Goal: Task Accomplishment & Management: Manage account settings

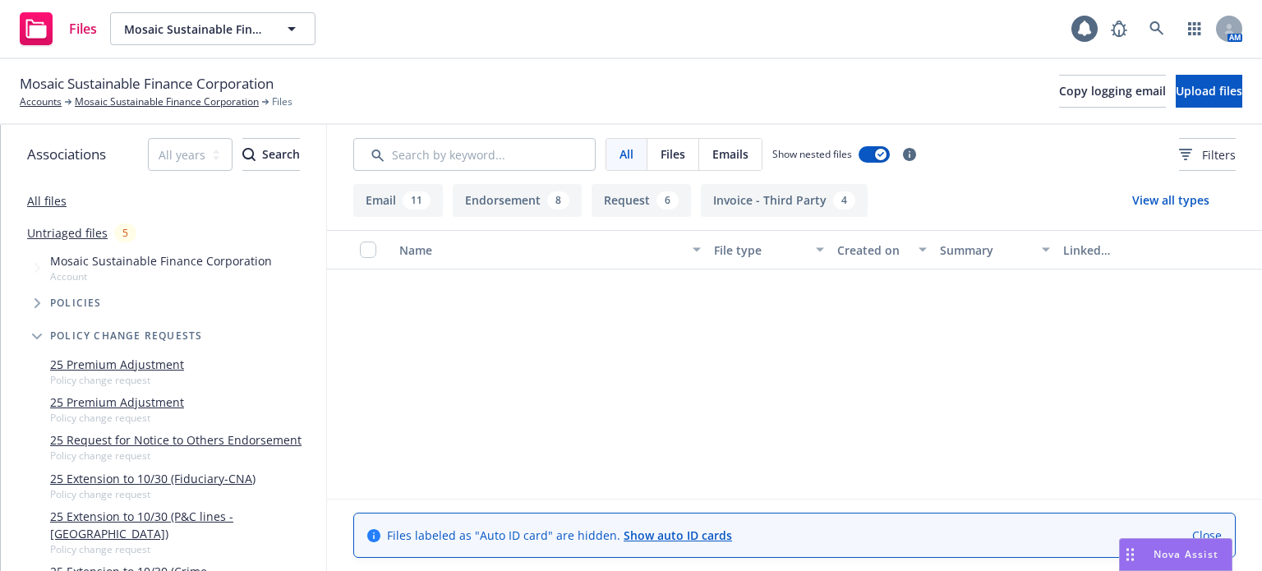
scroll to position [1870, 0]
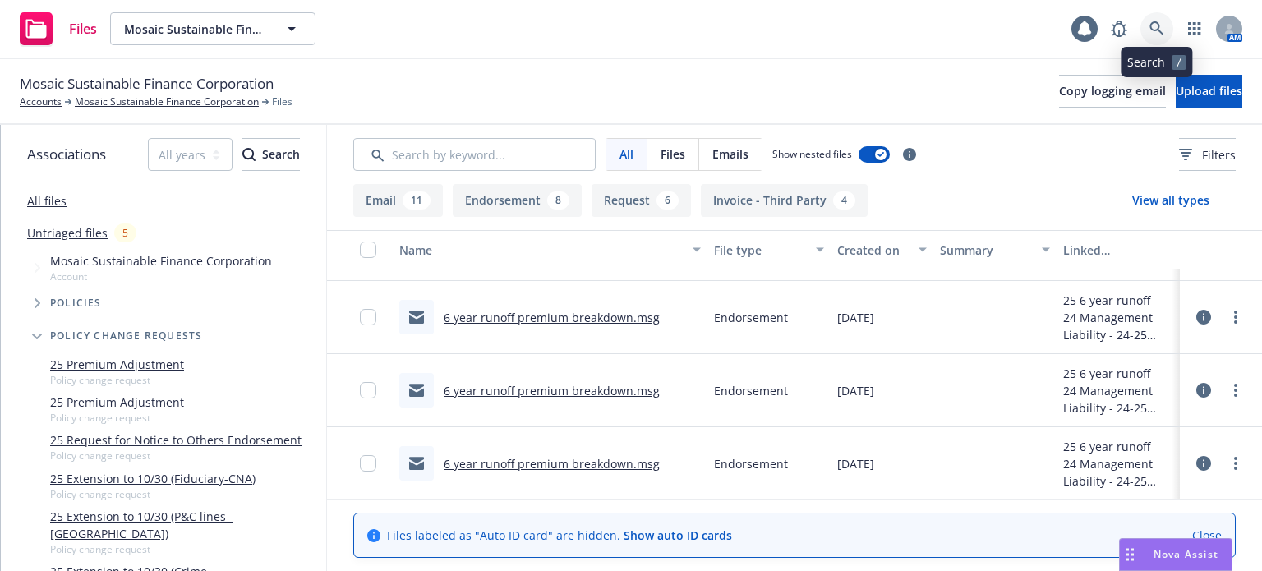
click at [1153, 22] on icon at bounding box center [1156, 28] width 14 height 14
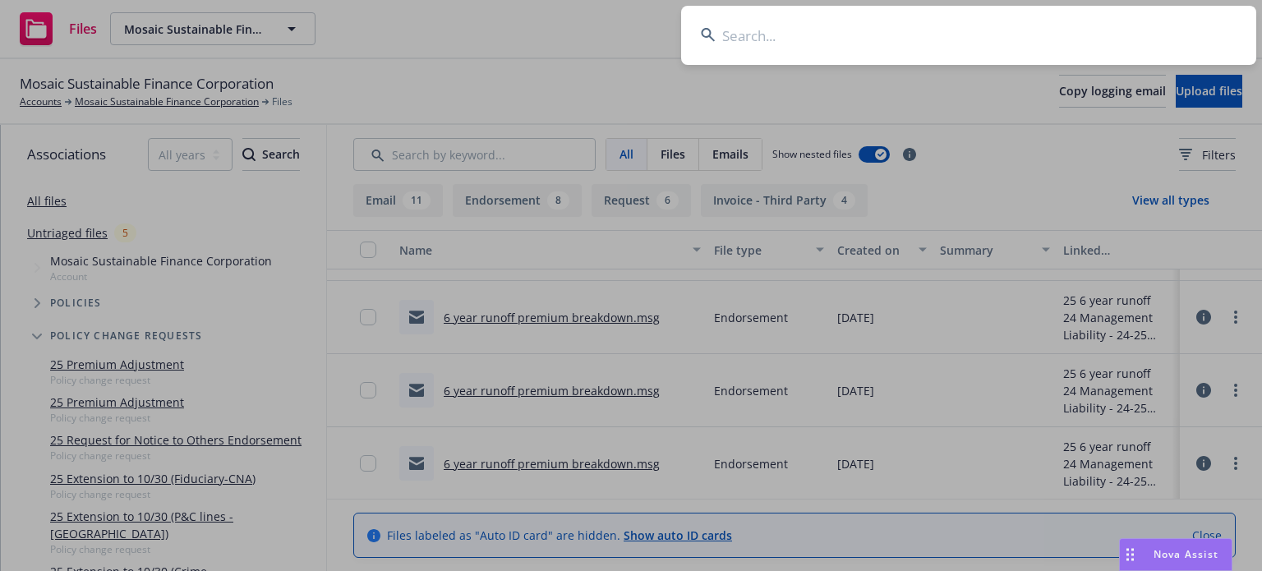
click at [962, 29] on input at bounding box center [968, 35] width 575 height 59
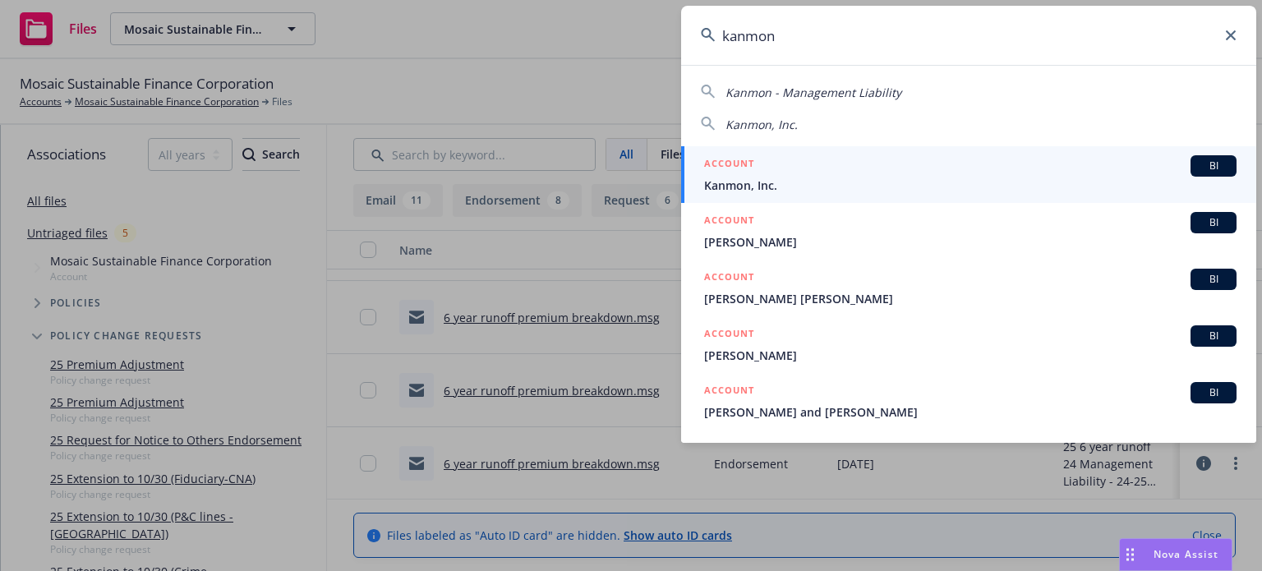
type input "kanmon"
click at [811, 171] on div "ACCOUNT BI" at bounding box center [970, 165] width 532 height 21
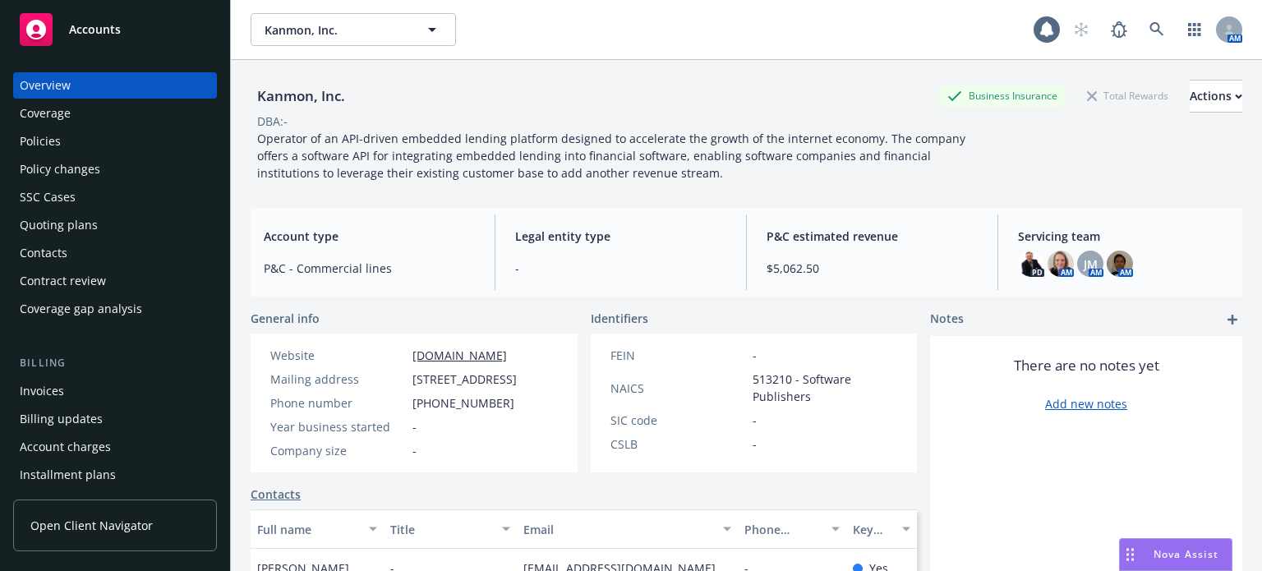
click at [53, 140] on div "Policies" at bounding box center [40, 141] width 41 height 26
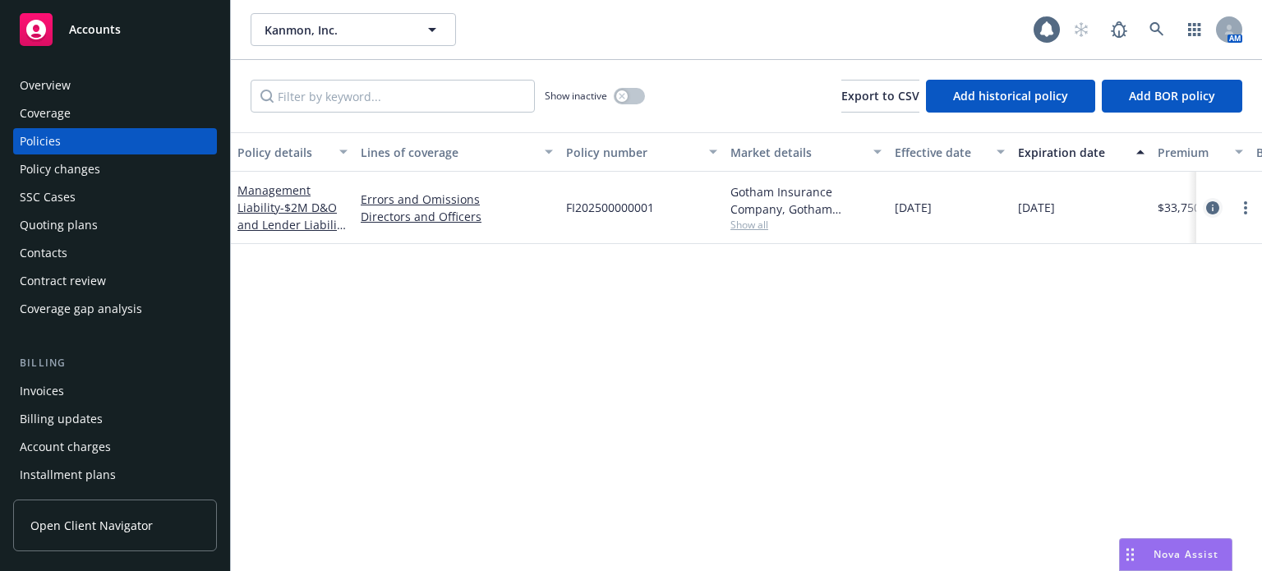
click at [1212, 206] on icon "circleInformation" at bounding box center [1212, 207] width 13 height 13
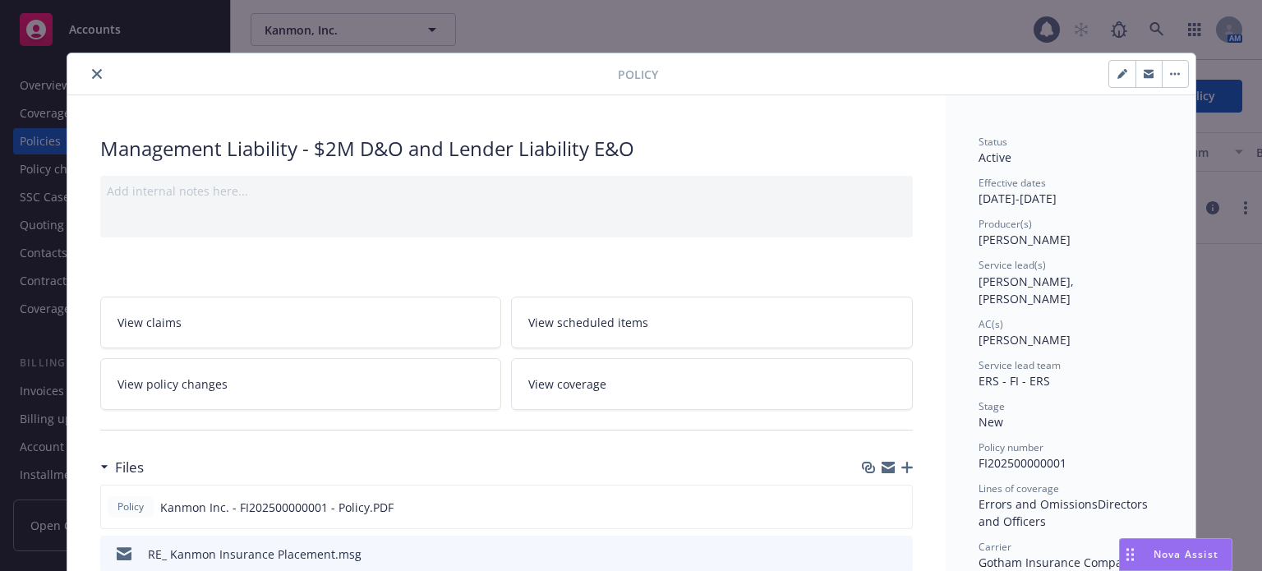
click at [1117, 71] on icon "button" at bounding box center [1121, 75] width 8 height 8
select select "NEW"
select select "12"
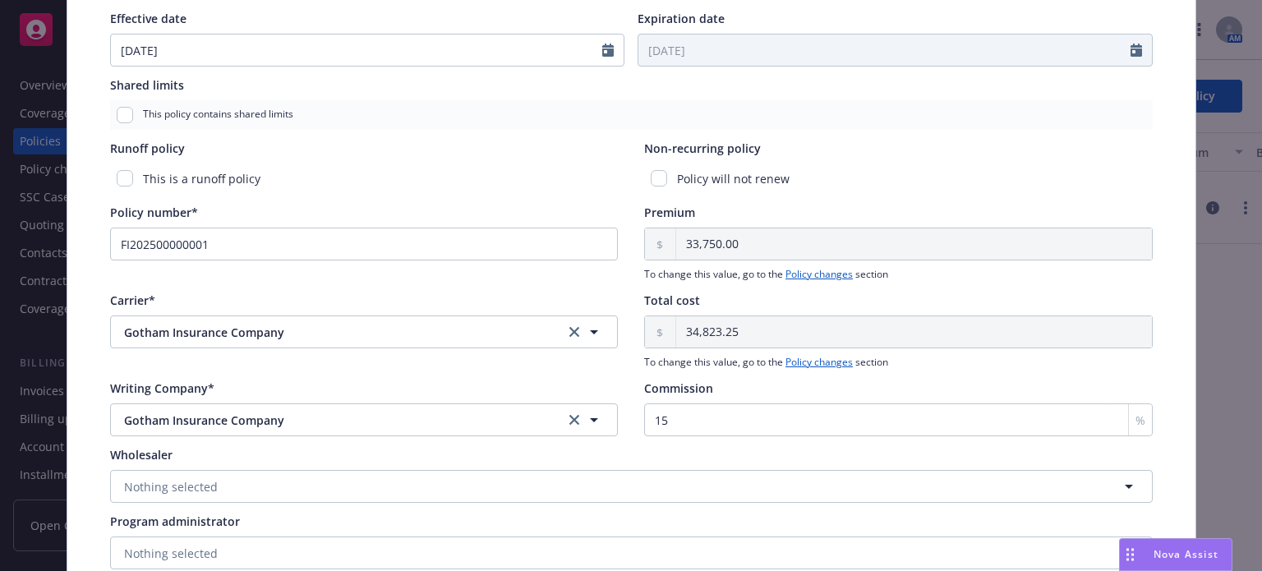
scroll to position [904, 0]
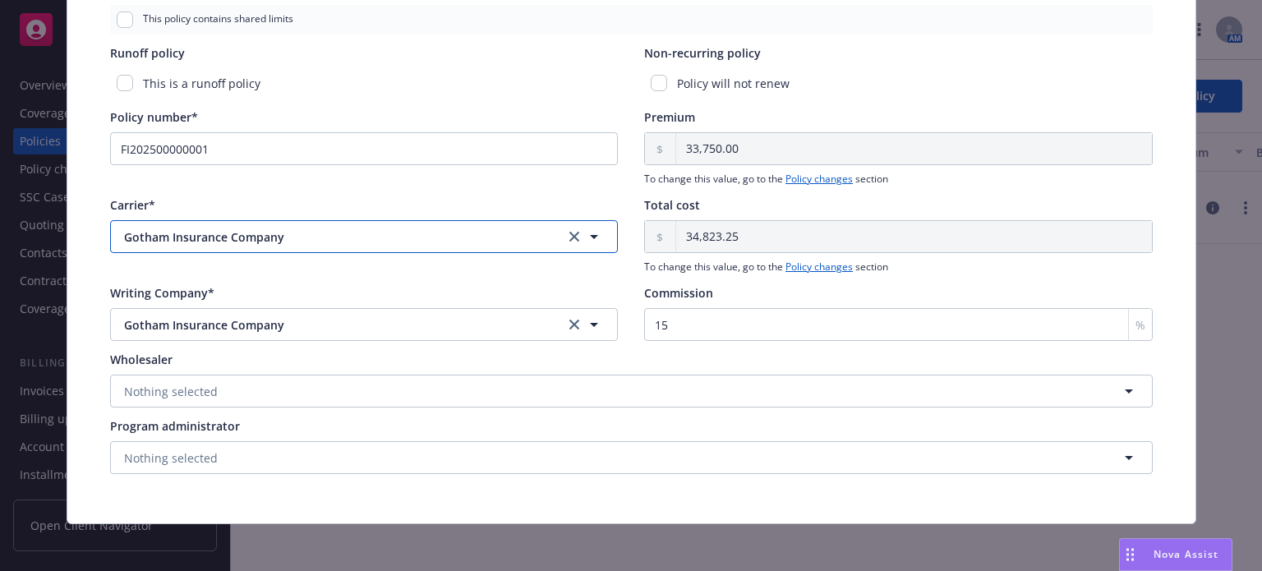
click at [310, 236] on span "Gotham Insurance Company" at bounding box center [331, 236] width 414 height 17
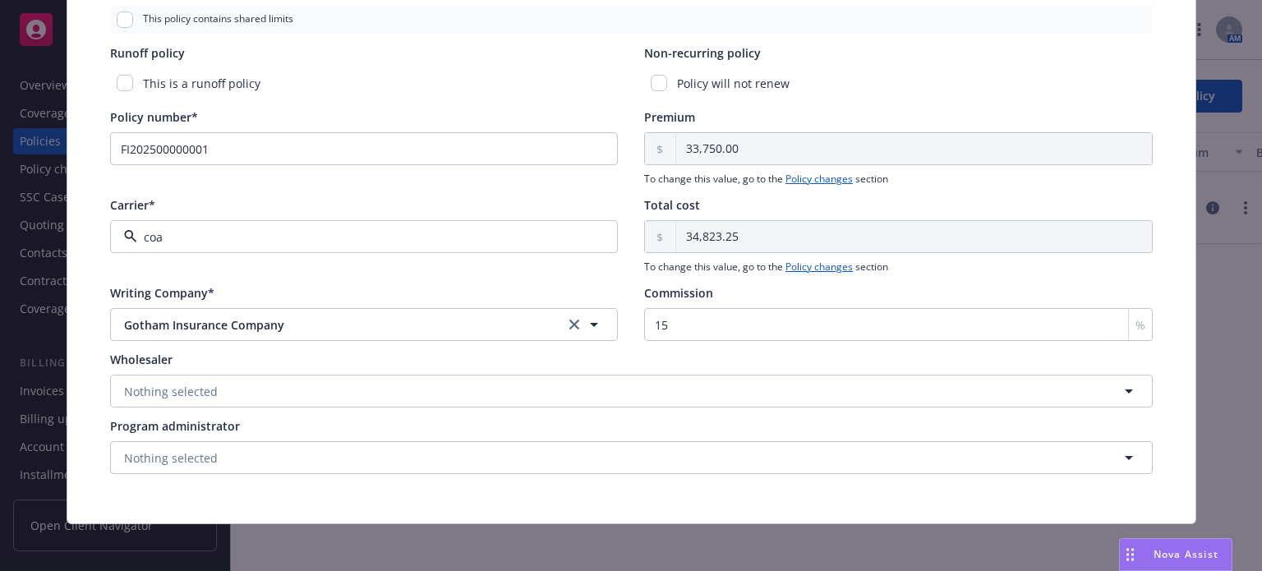
type input "coac"
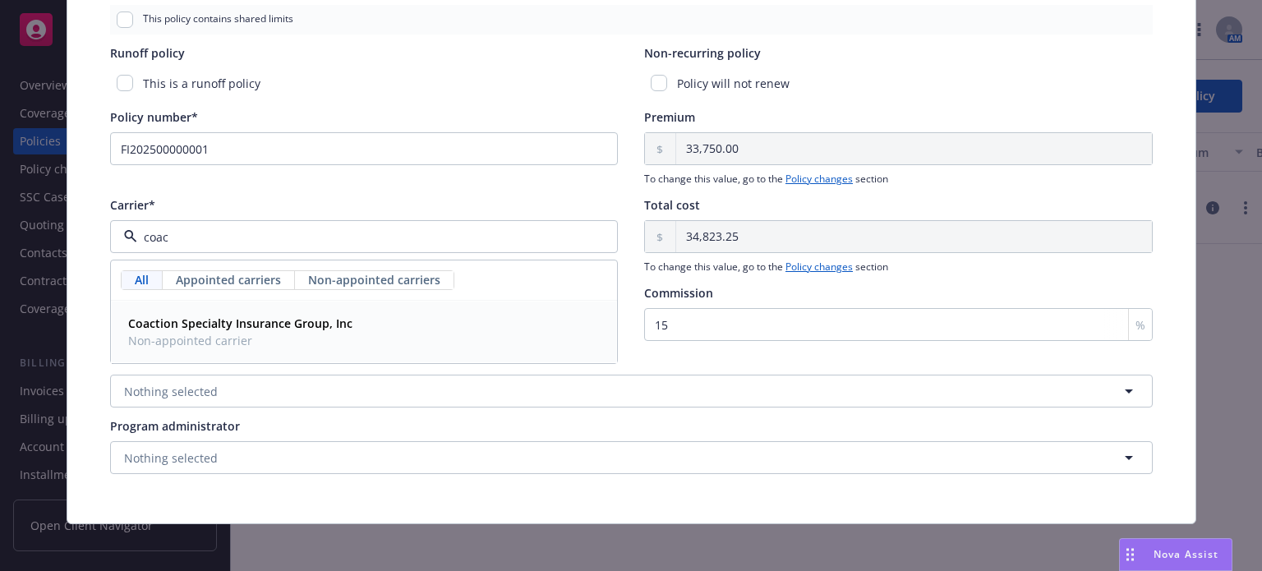
click at [201, 318] on strong "Coaction Specialty Insurance Group, Inc" at bounding box center [240, 323] width 224 height 16
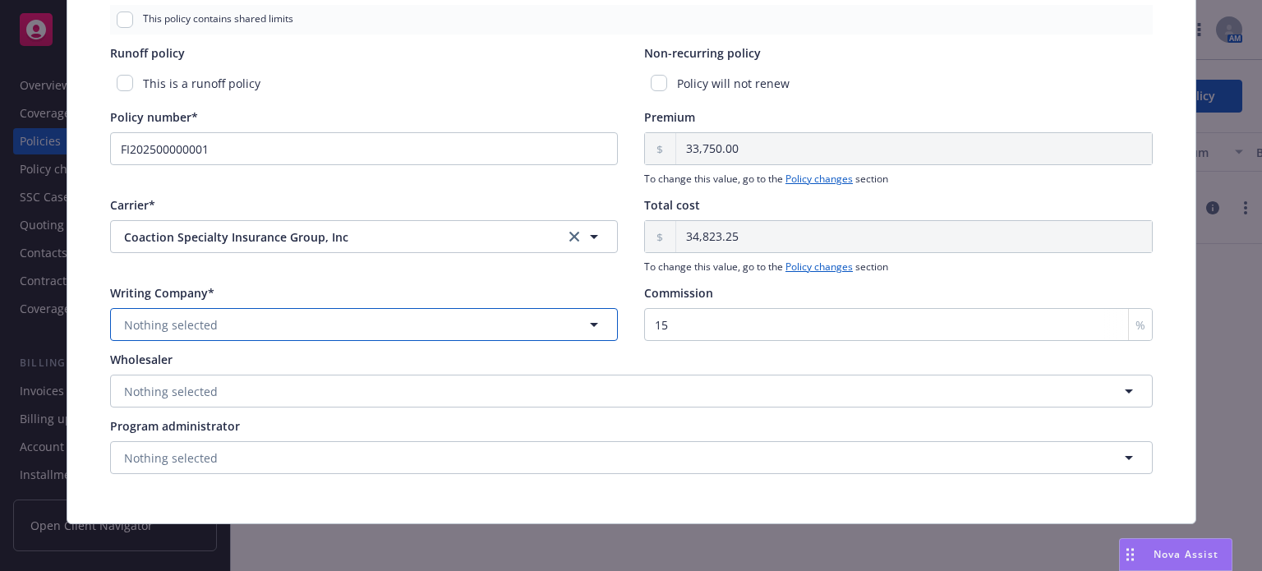
click at [203, 320] on span "Nothing selected" at bounding box center [171, 324] width 94 height 17
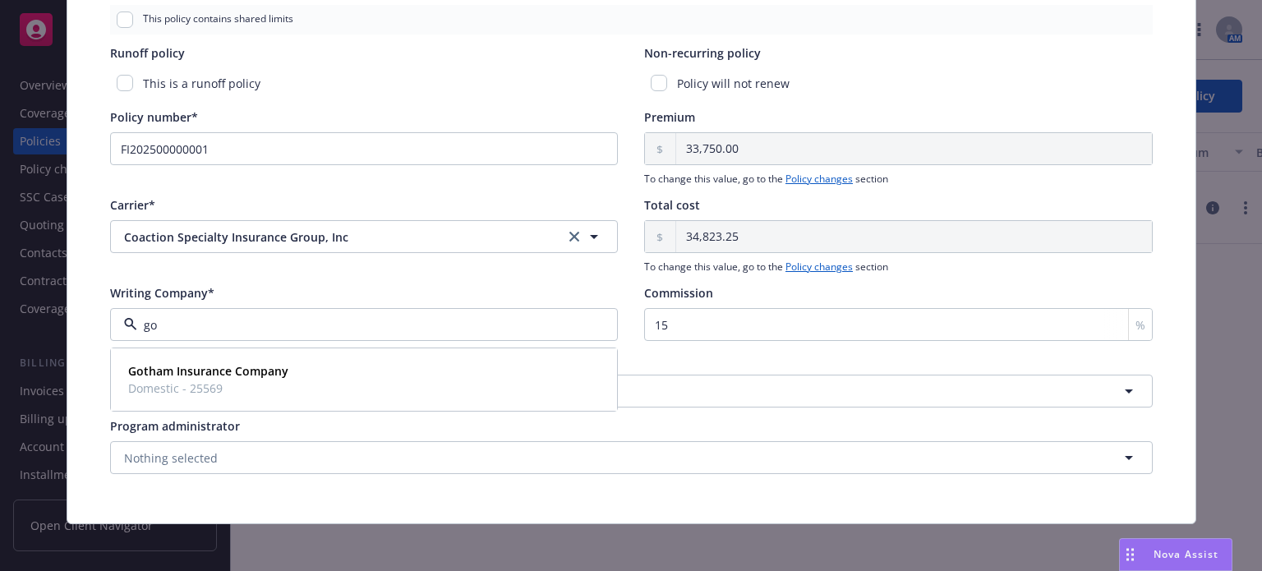
type input "got"
click at [222, 368] on strong "Gotham Insurance Company" at bounding box center [208, 371] width 160 height 16
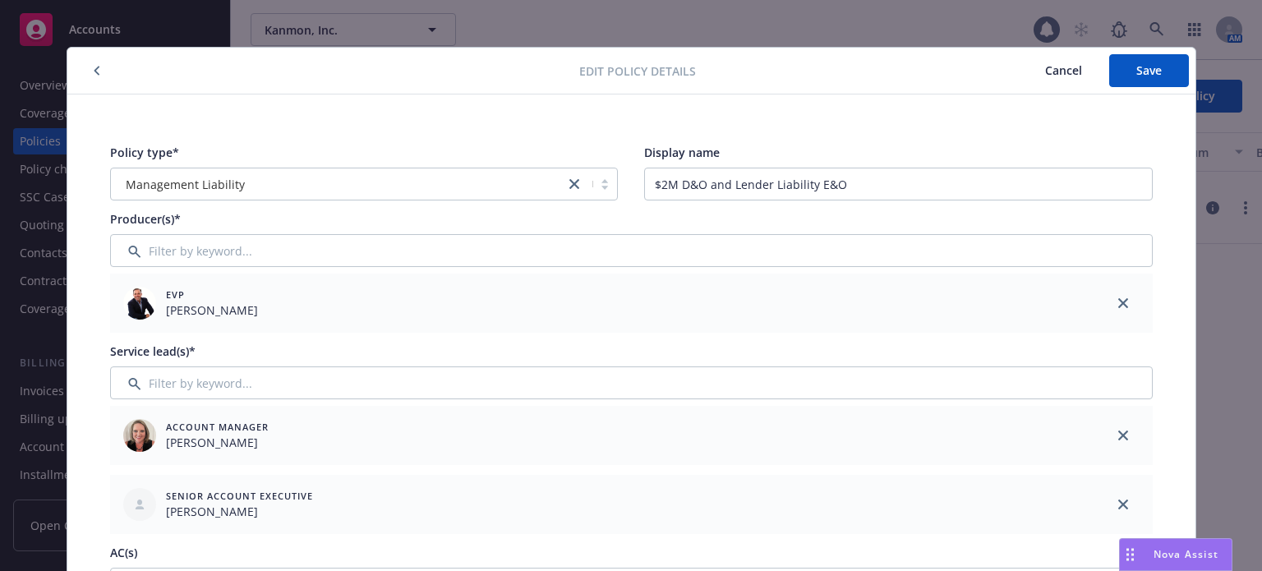
scroll to position [0, 0]
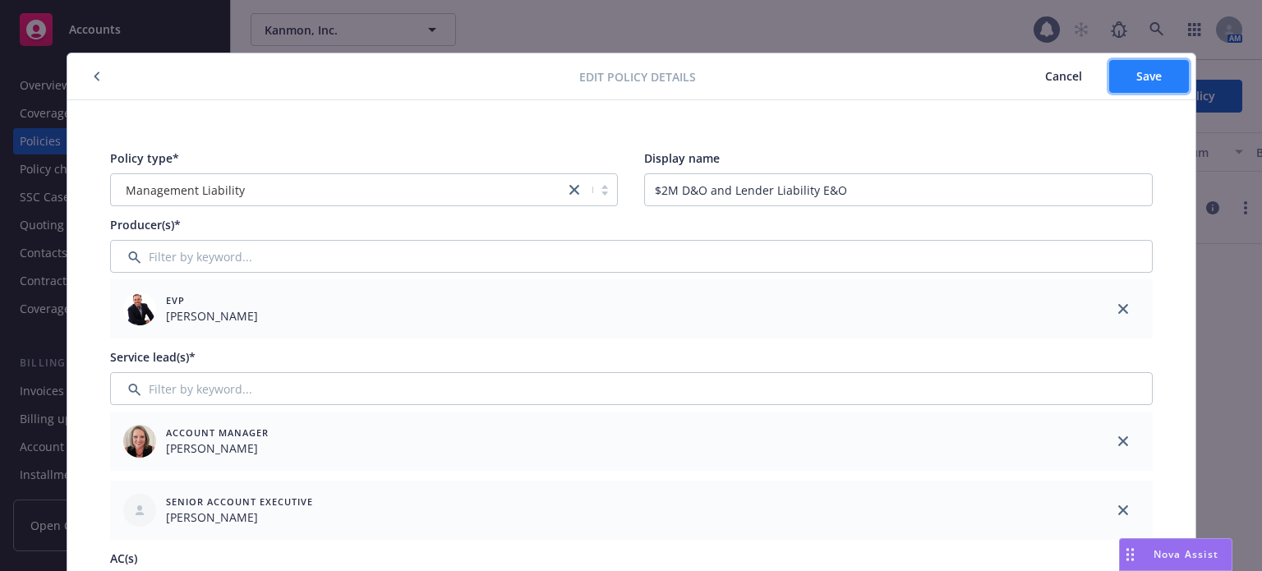
click at [1142, 75] on span "Save" at bounding box center [1148, 76] width 25 height 16
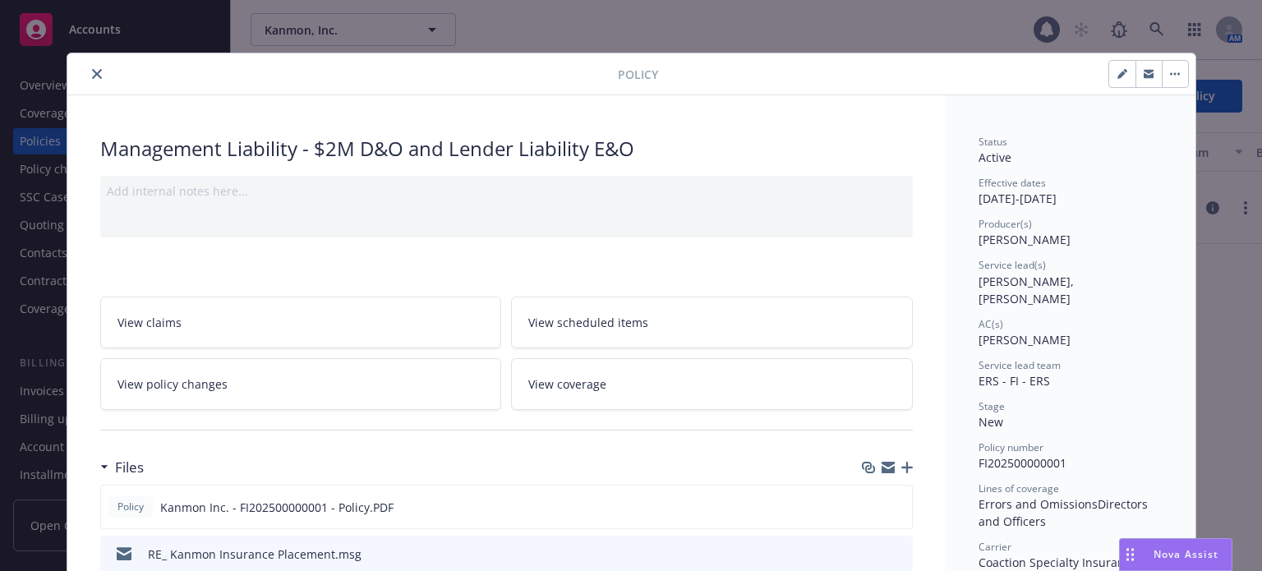
click at [96, 75] on button "close" at bounding box center [97, 74] width 20 height 20
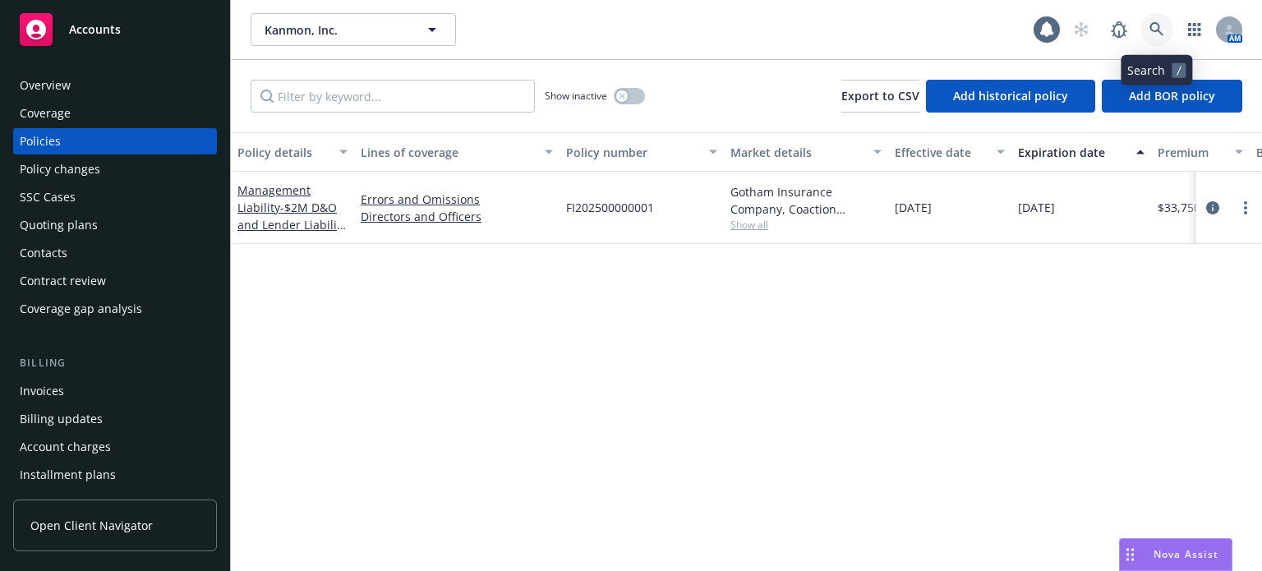
click at [1150, 26] on icon at bounding box center [1156, 29] width 14 height 14
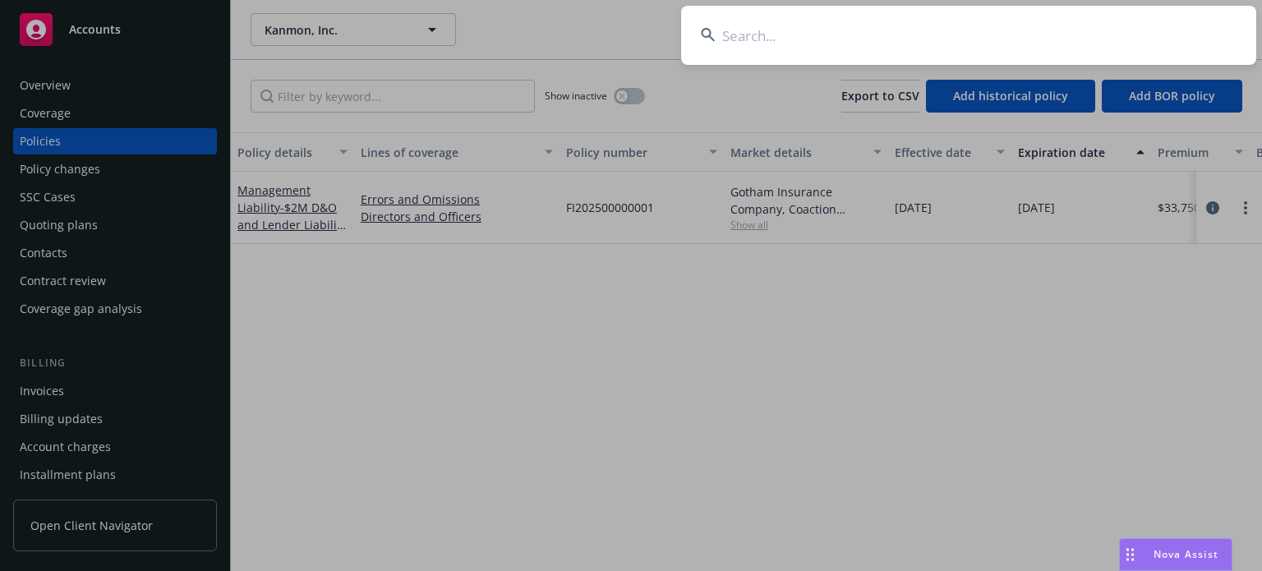
click at [778, 32] on input at bounding box center [968, 35] width 575 height 59
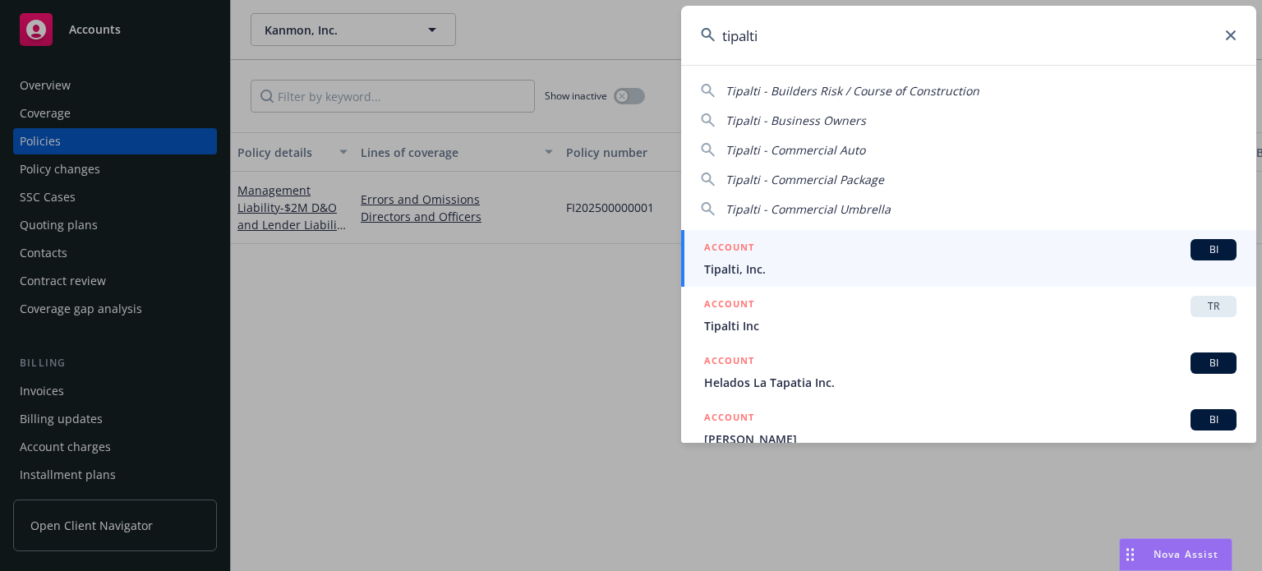
type input "tipalti"
click at [758, 268] on span "Tipalti, Inc." at bounding box center [970, 268] width 532 height 17
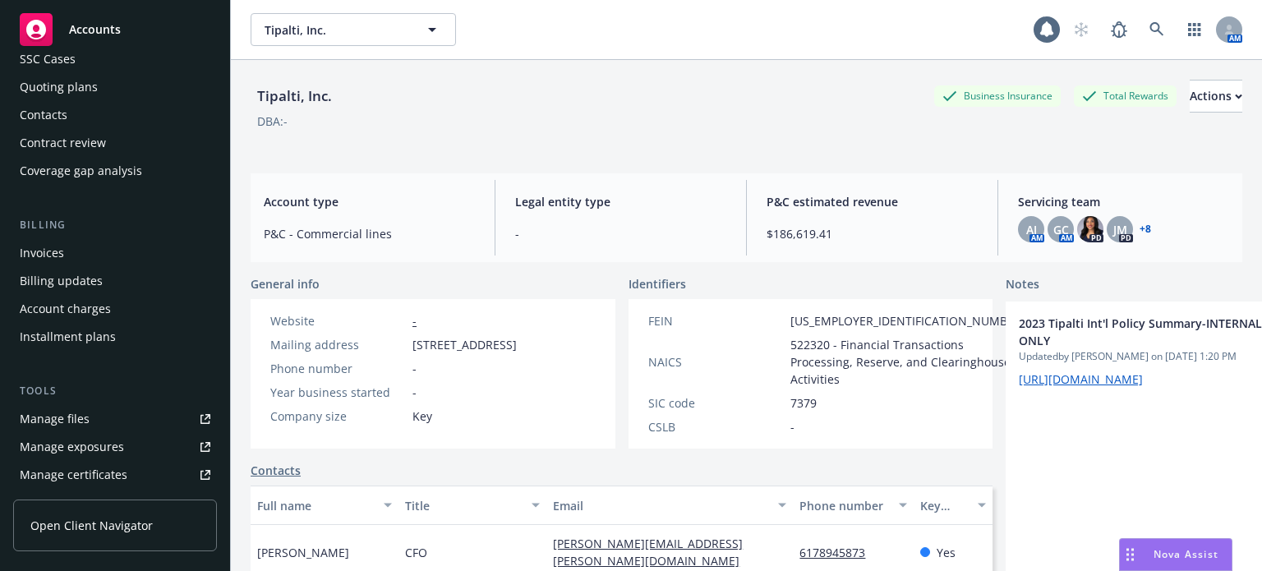
scroll to position [164, 0]
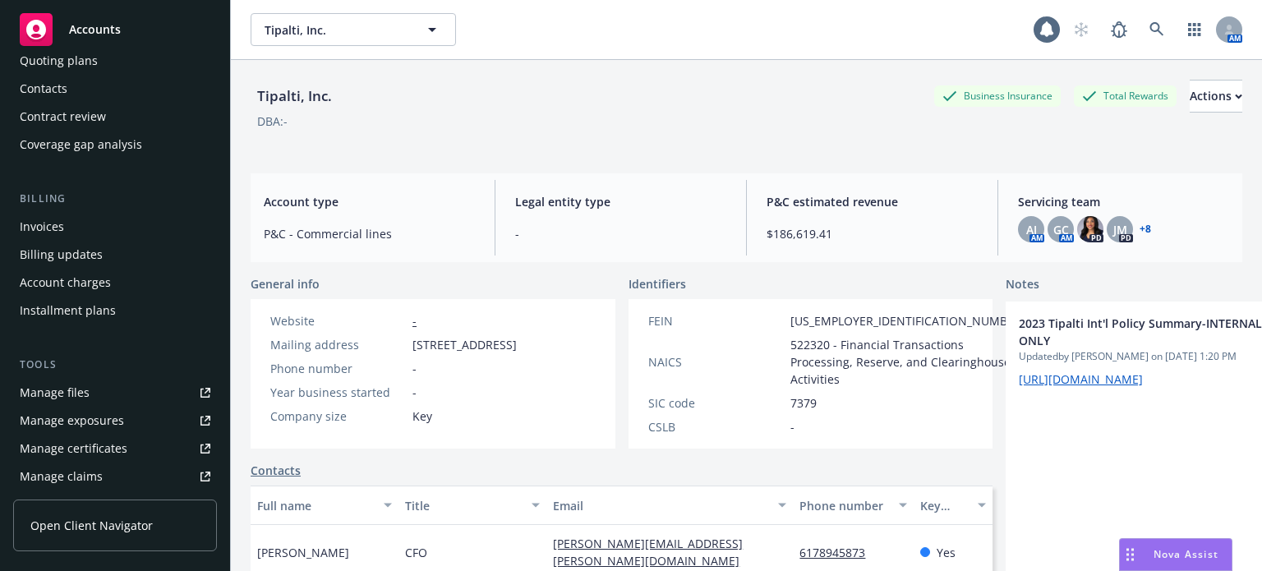
click at [95, 387] on link "Manage files" at bounding box center [115, 392] width 204 height 26
click at [1149, 23] on icon at bounding box center [1156, 29] width 14 height 14
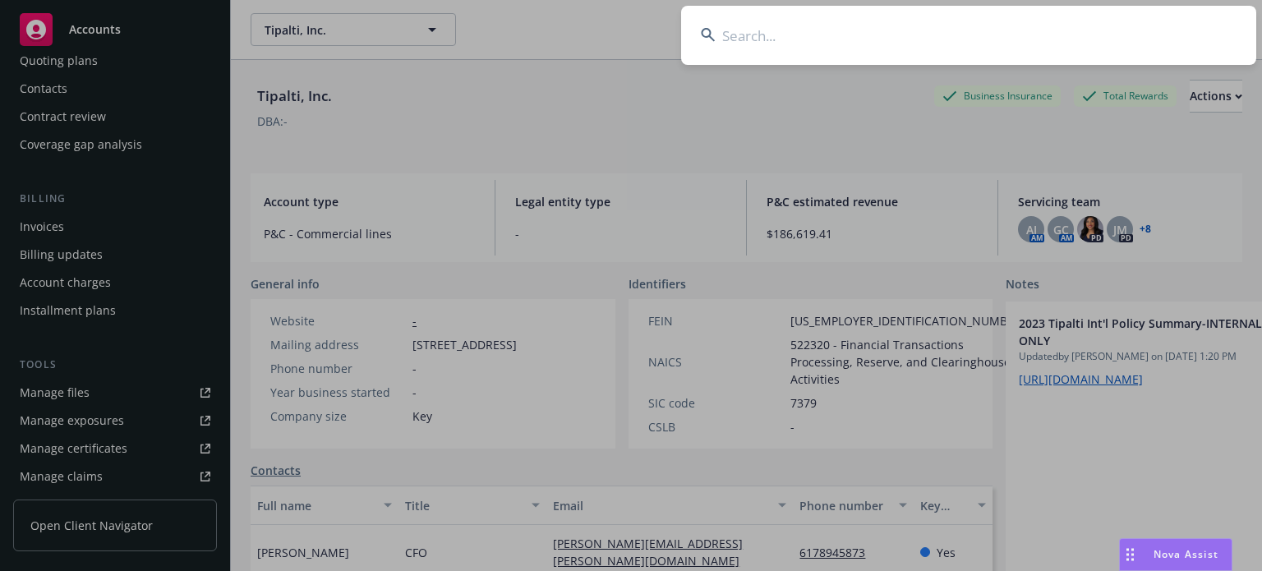
click at [826, 35] on input at bounding box center [968, 35] width 575 height 59
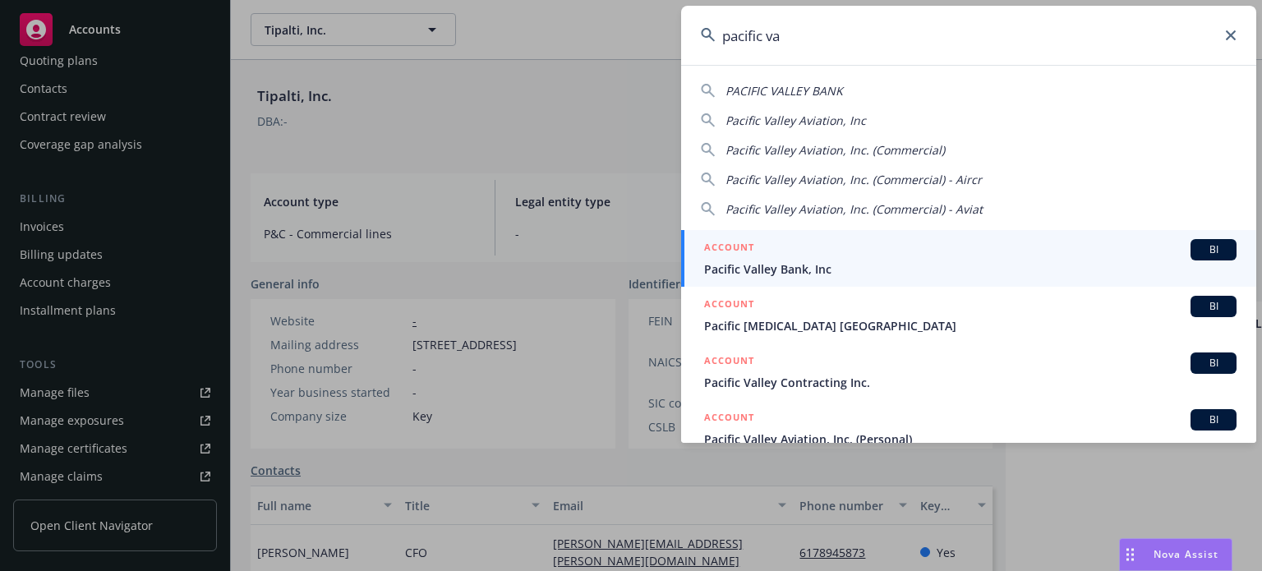
type input "pacific va"
click at [812, 259] on div "ACCOUNT BI" at bounding box center [970, 249] width 532 height 21
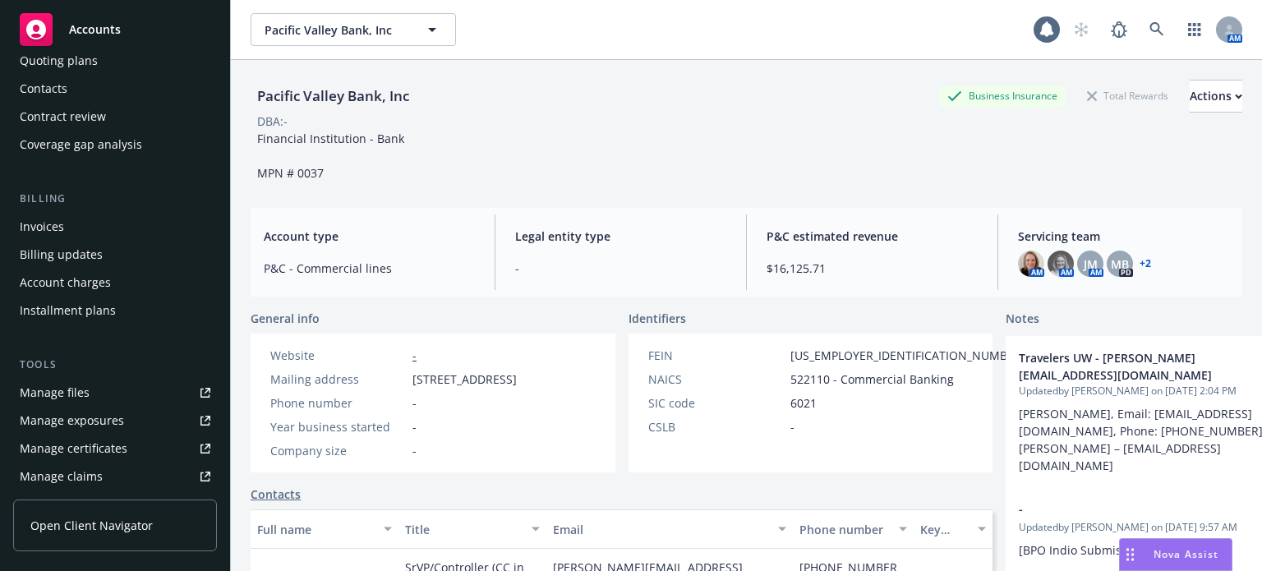
click at [83, 384] on div "Manage files" at bounding box center [55, 392] width 70 height 26
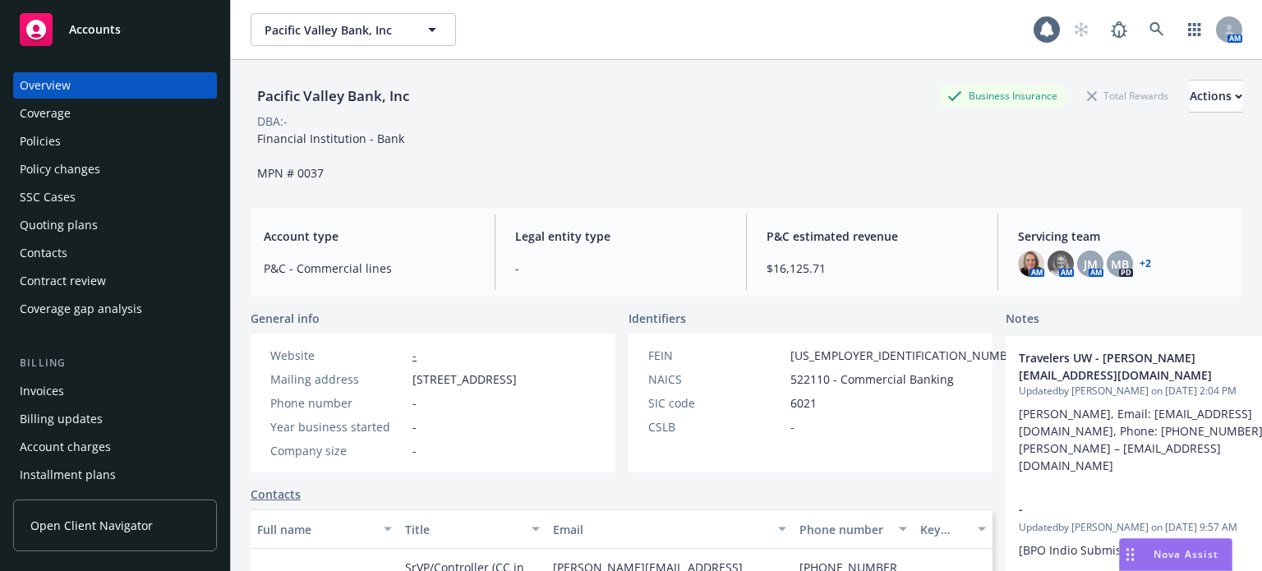
click at [84, 152] on div "Policies" at bounding box center [115, 141] width 191 height 26
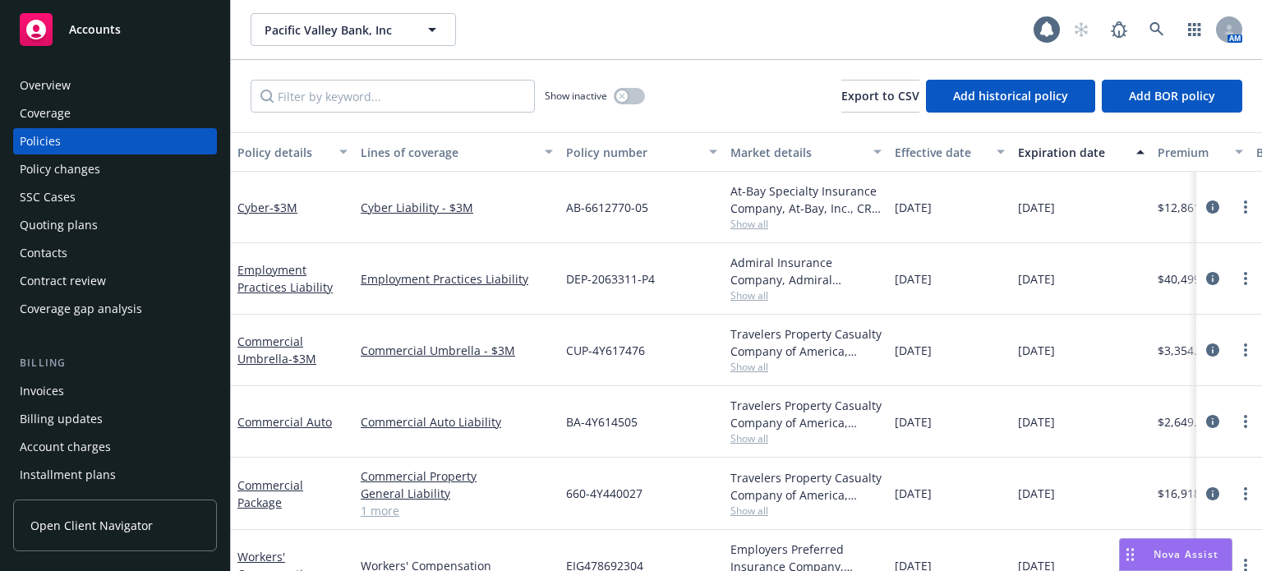
click at [288, 153] on div "Policy details" at bounding box center [283, 152] width 92 height 17
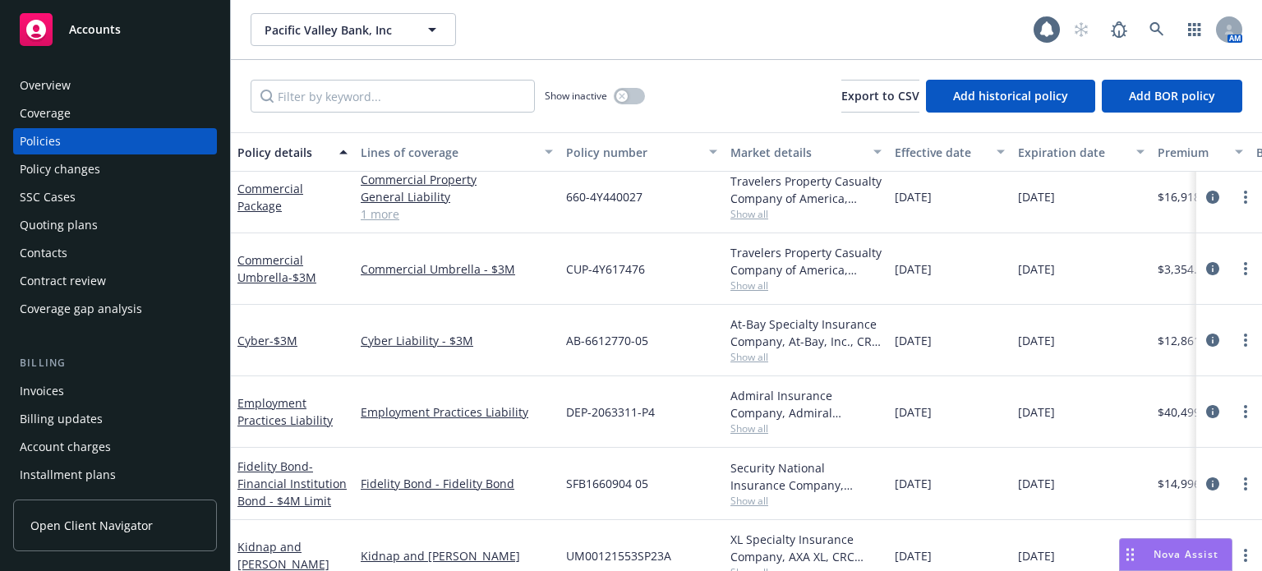
scroll to position [164, 0]
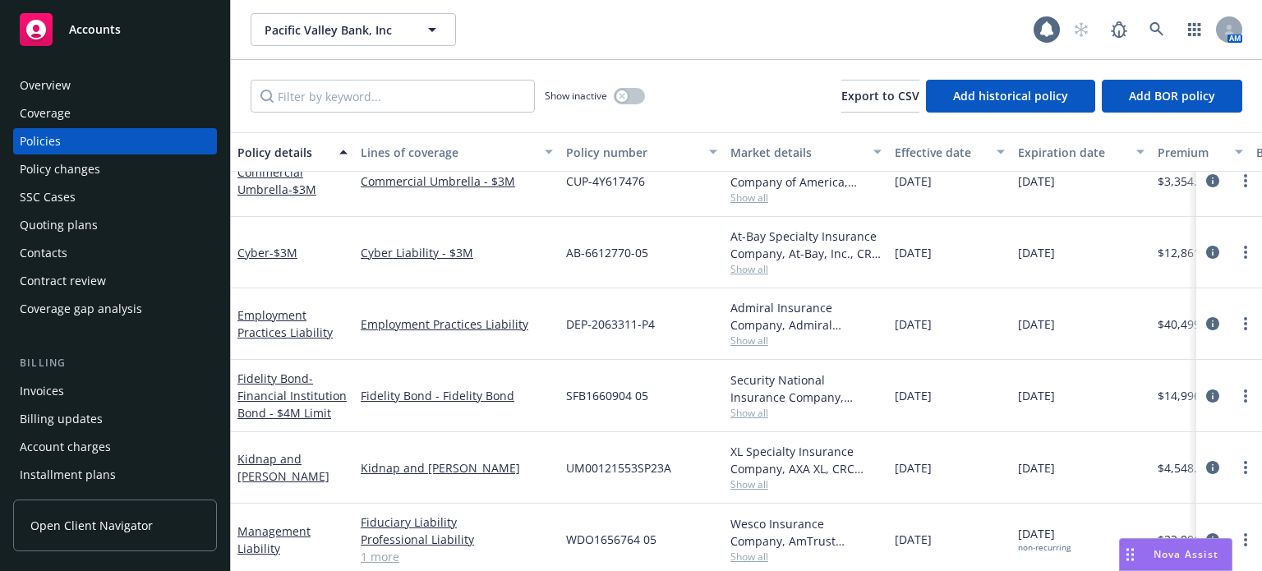
click at [313, 385] on div "Fidelity Bond - Financial Institution Bond - $4M Limit" at bounding box center [292, 396] width 110 height 52
click at [292, 398] on span "- Financial Institution Bond - $4M Limit" at bounding box center [291, 395] width 109 height 50
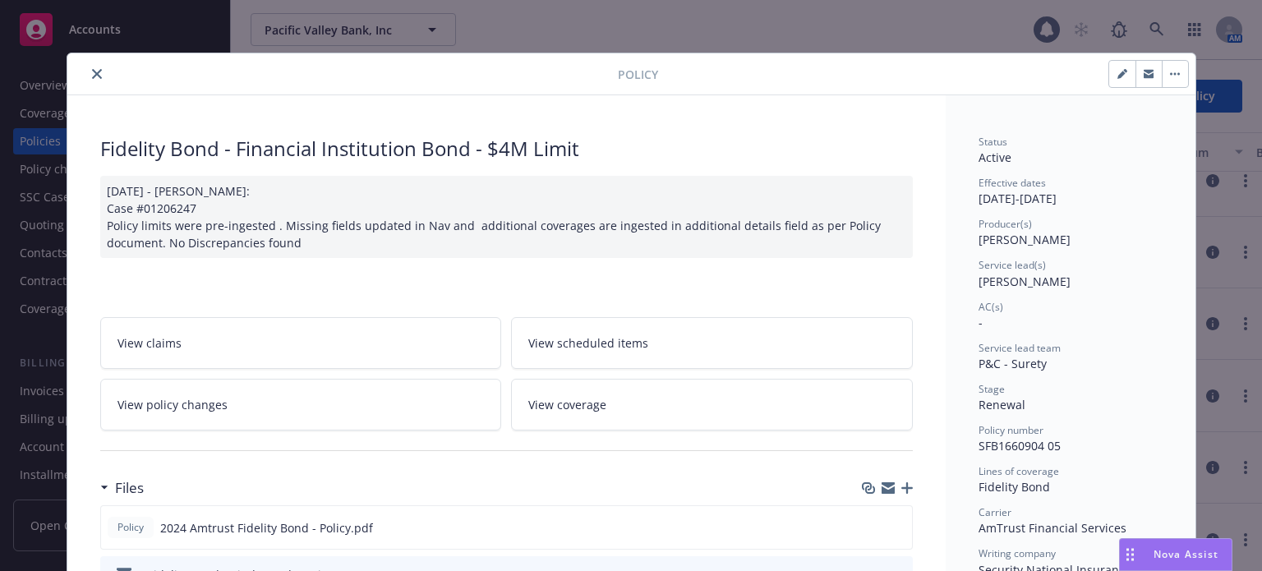
scroll to position [82, 0]
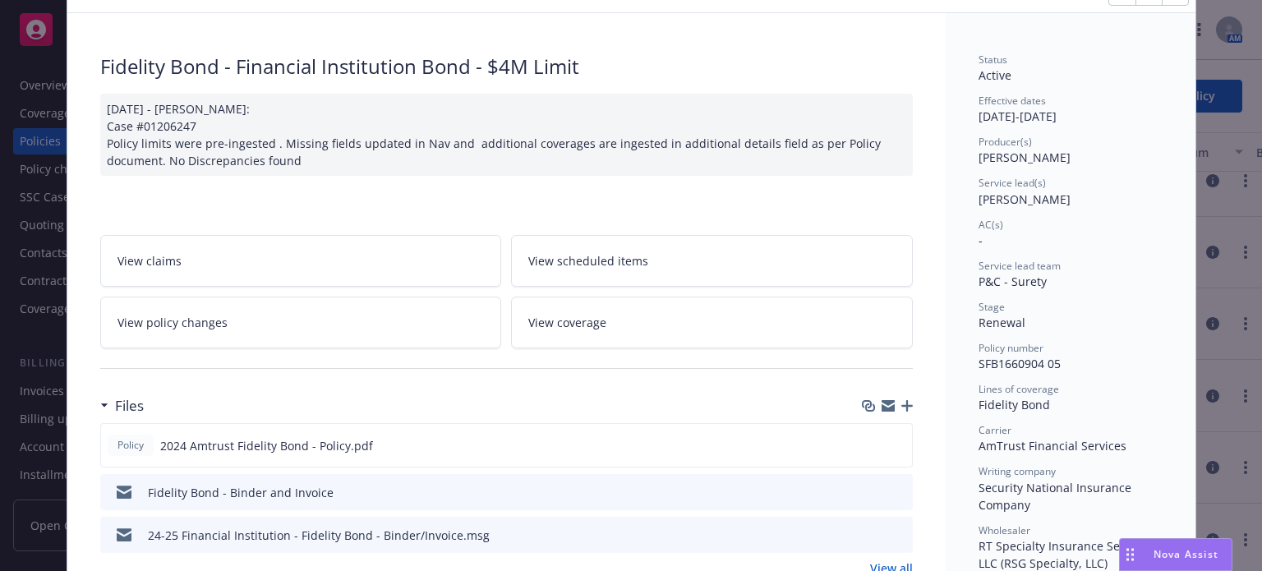
click at [901, 408] on icon "button" at bounding box center [906, 405] width 11 height 11
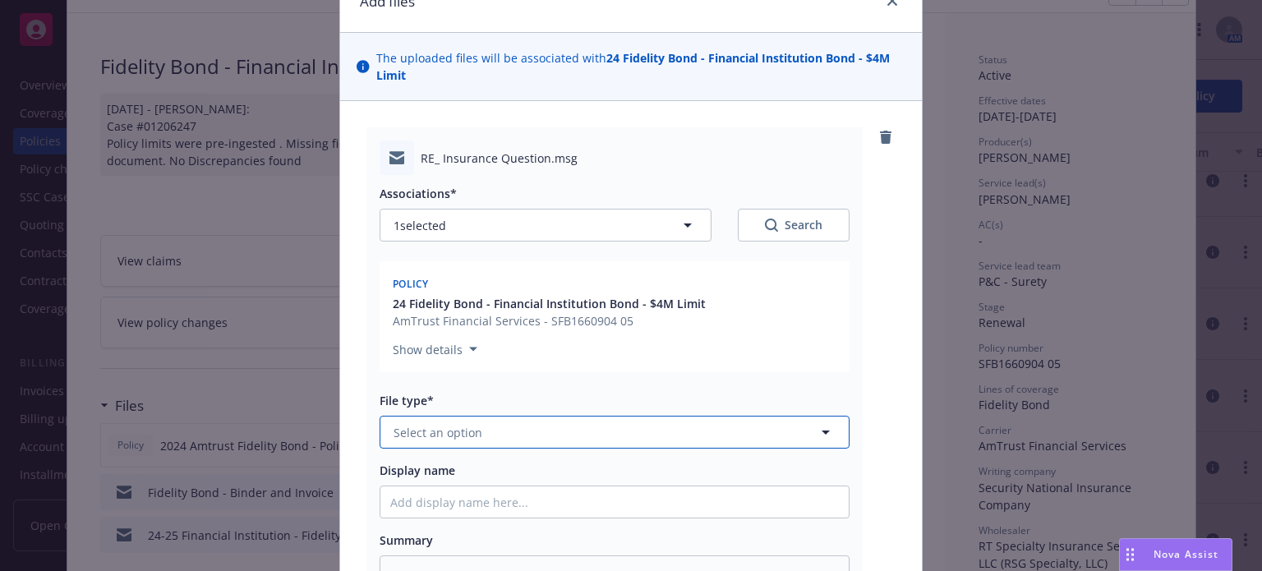
click at [471, 420] on button "Select an option" at bounding box center [614, 432] width 470 height 33
type input "cov"
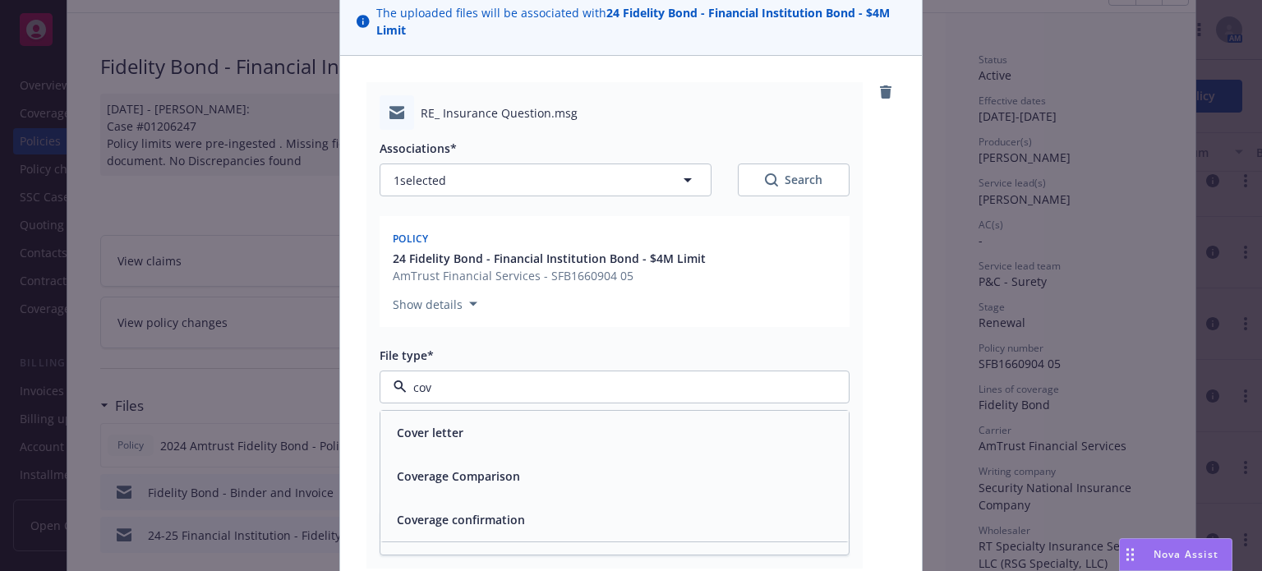
scroll to position [164, 0]
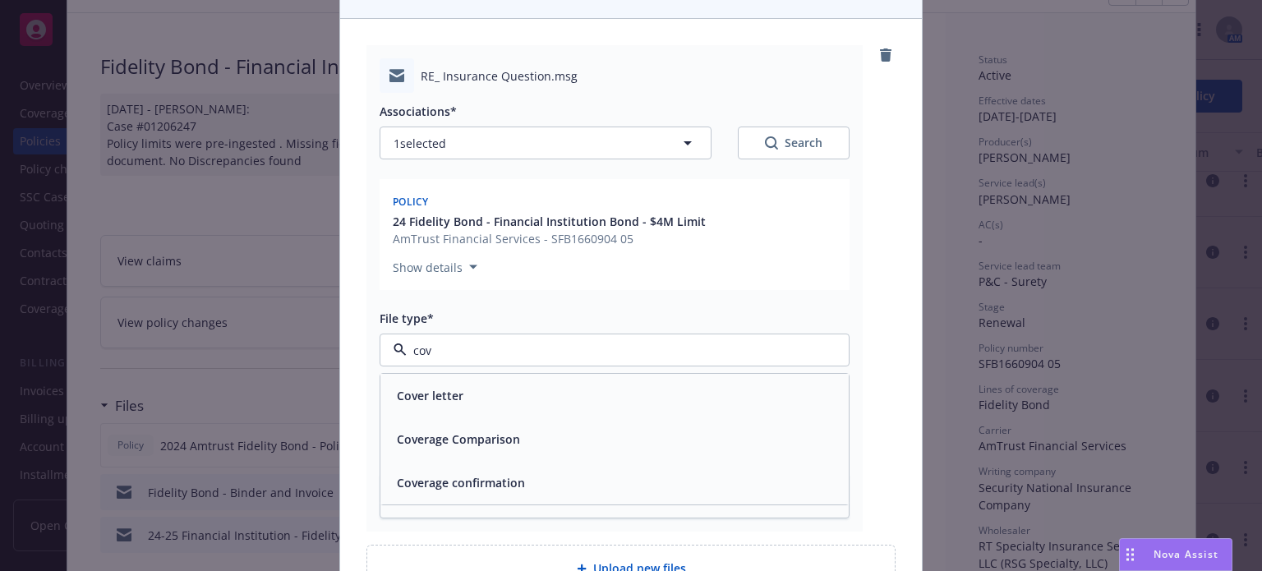
click at [463, 474] on span "Coverage confirmation" at bounding box center [461, 482] width 128 height 17
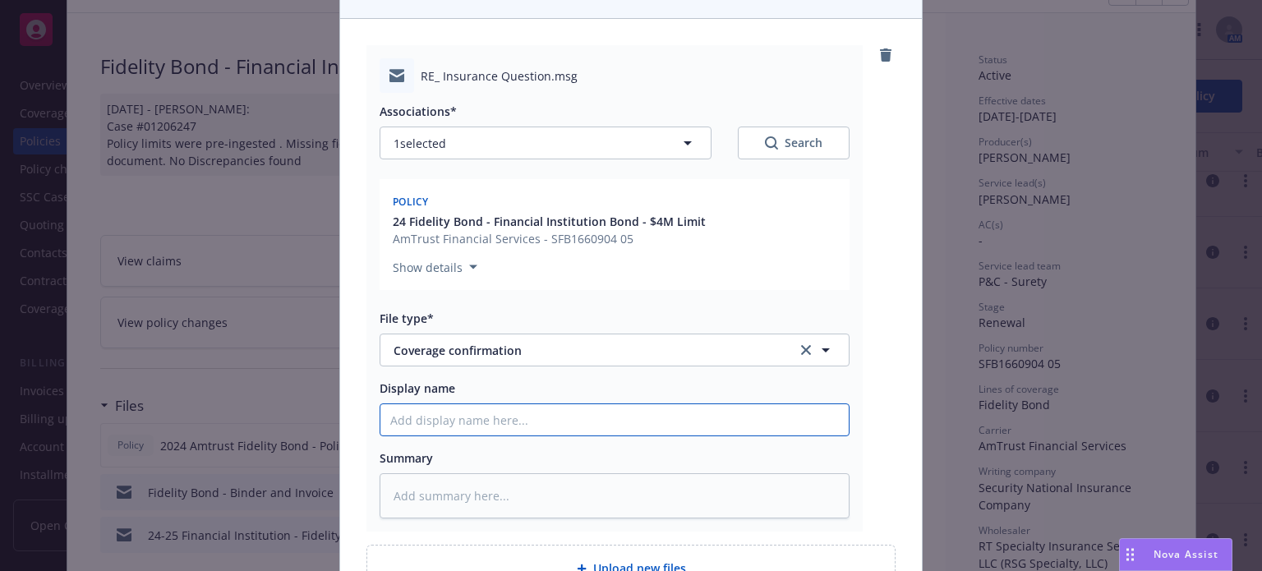
click at [465, 430] on input "Display name" at bounding box center [614, 419] width 468 height 31
type textarea "x"
type input "J"
type textarea "x"
type input "JM"
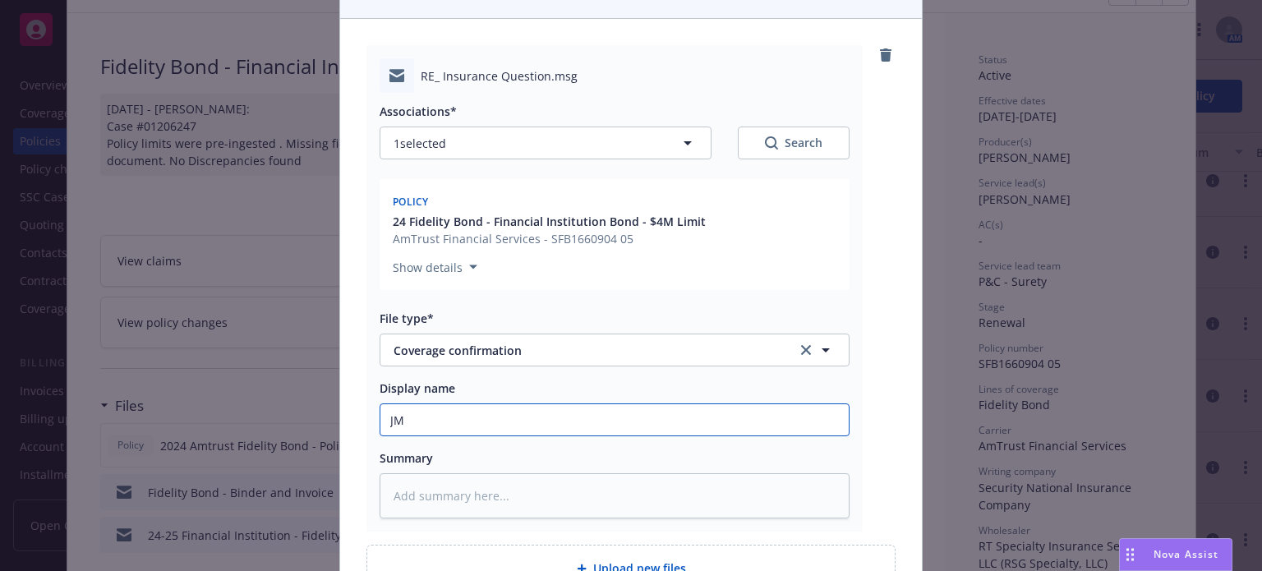
type textarea "x"
type input "JM"
type textarea "x"
type input "JM t"
type textarea "x"
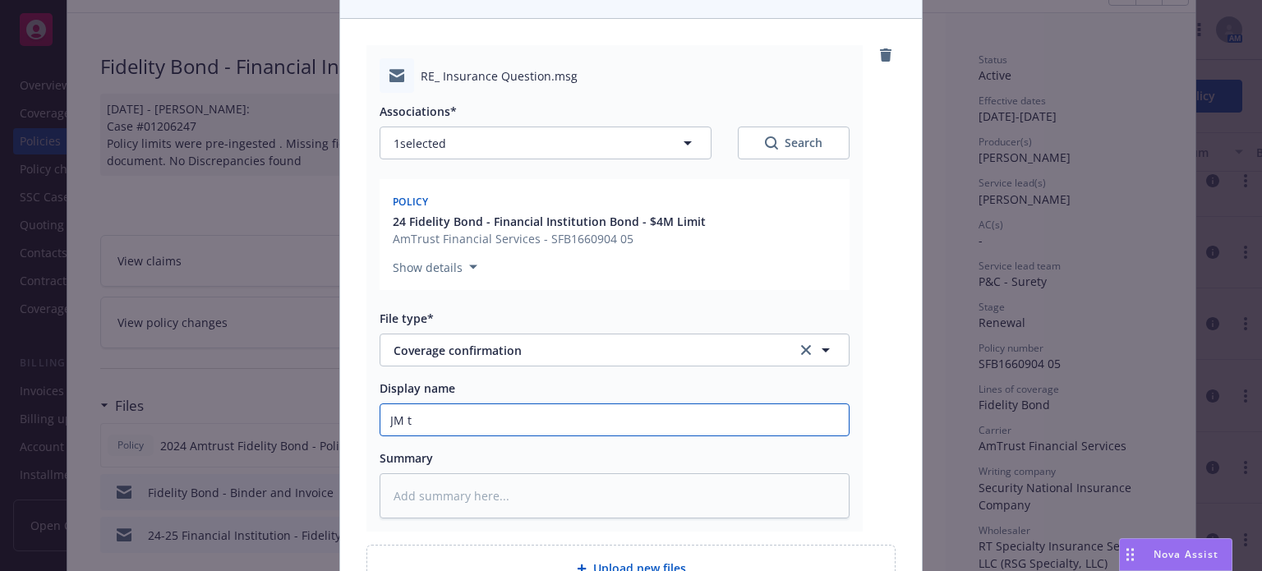
type input "JM to"
type textarea "x"
type input "JM to"
type textarea "x"
type input "JM to c"
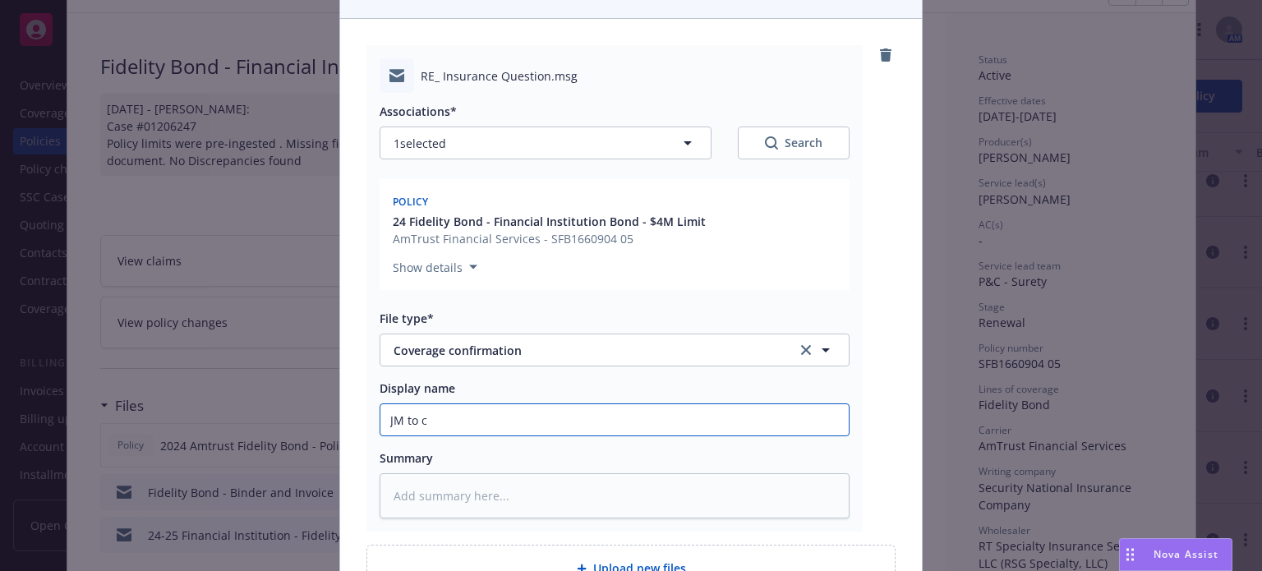
type textarea "x"
type input "JM to cl"
type textarea "x"
type input "JM to cli"
type textarea "x"
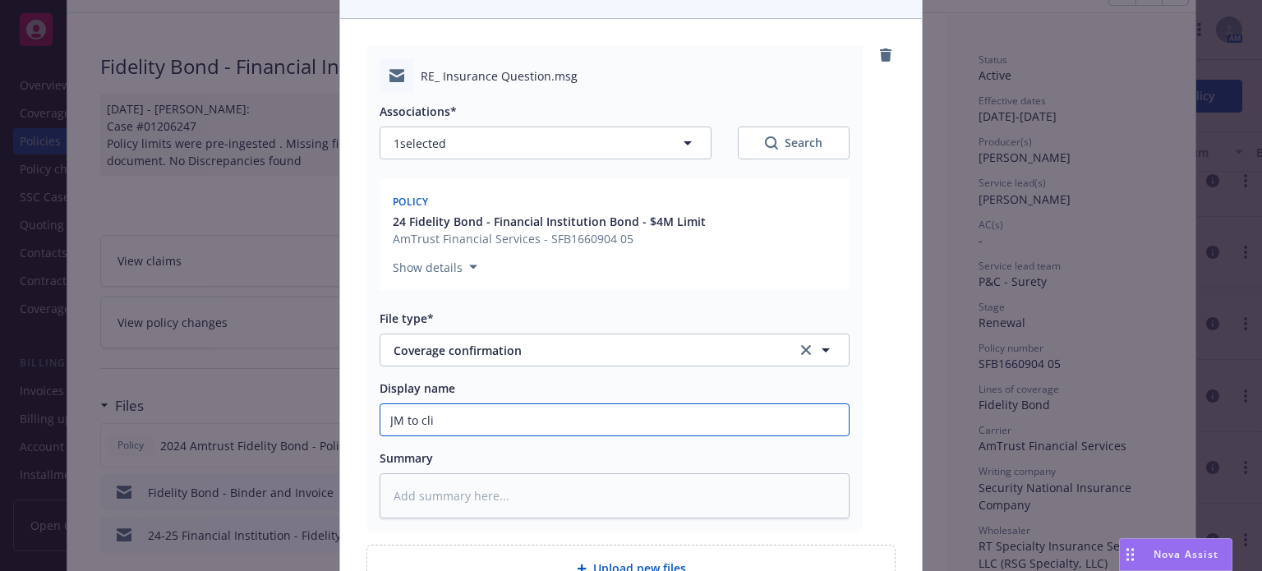
type input "JM to clie"
type textarea "x"
type input "JM to clien"
type textarea "x"
type input "JM to client"
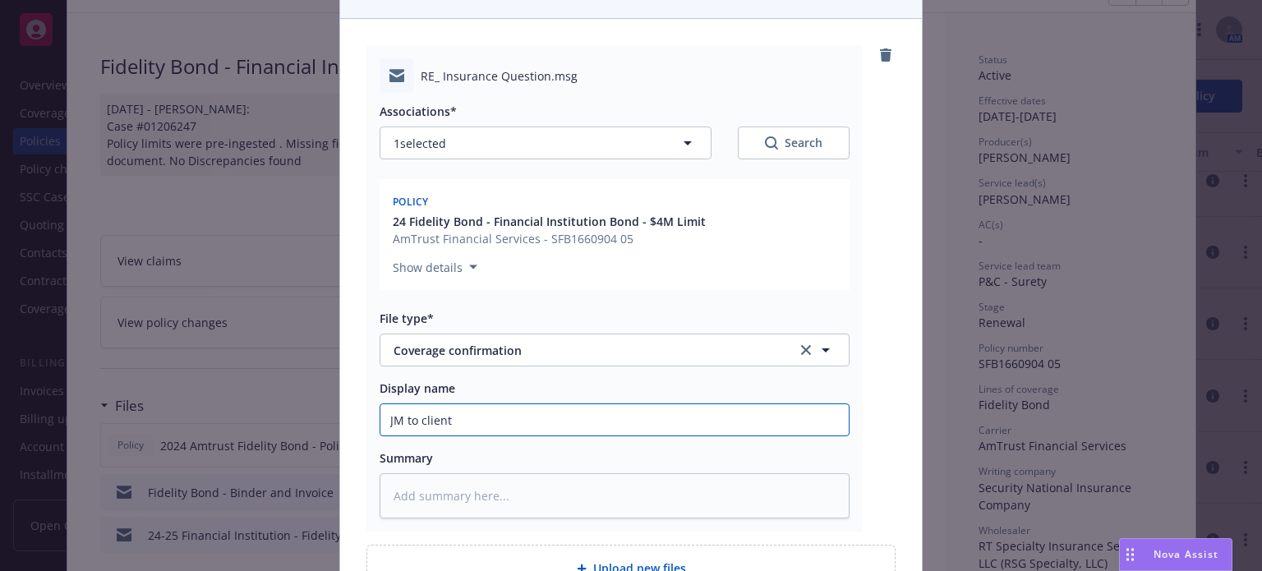
type textarea "x"
type input "JM to client-"
type textarea "x"
type input "JM to client-c"
type textarea "x"
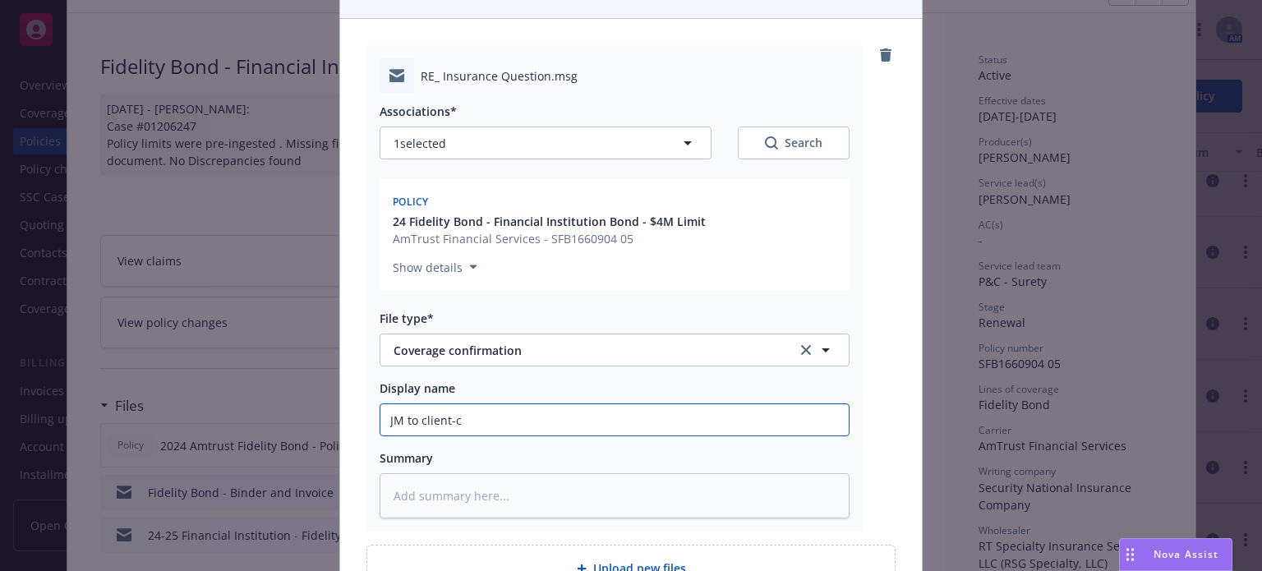
type input "JM to client-co"
type textarea "x"
type input "JM to client-cov"
type textarea "x"
type input "JM to client-cove"
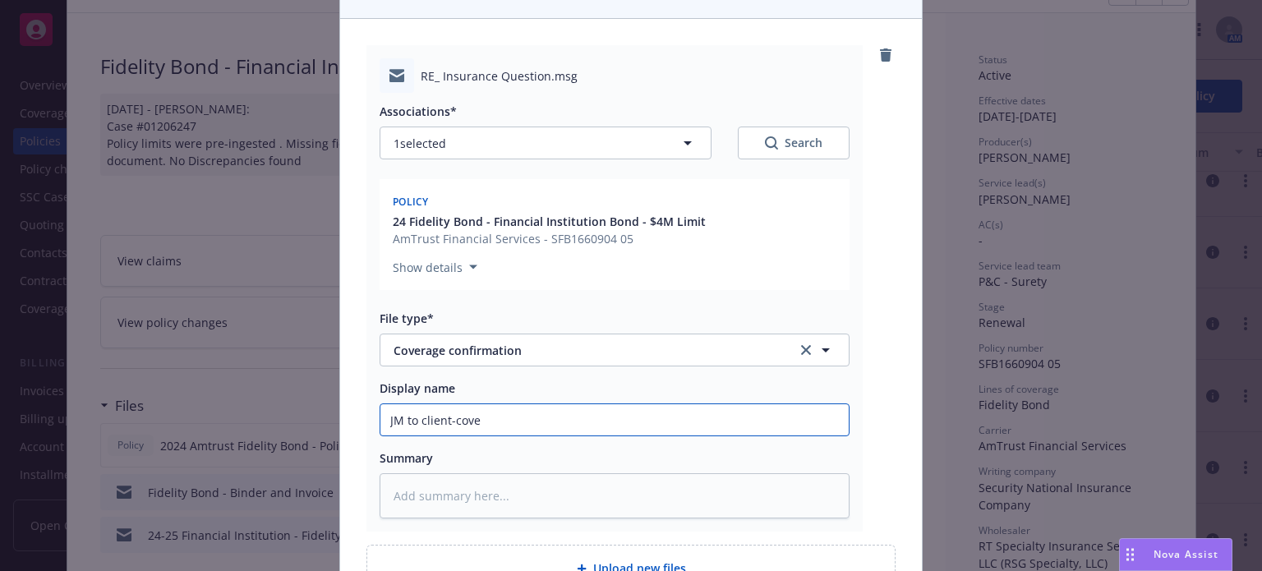
type textarea "x"
type input "JM to client-cover"
type textarea "x"
type input "JM to client-covera"
type textarea "x"
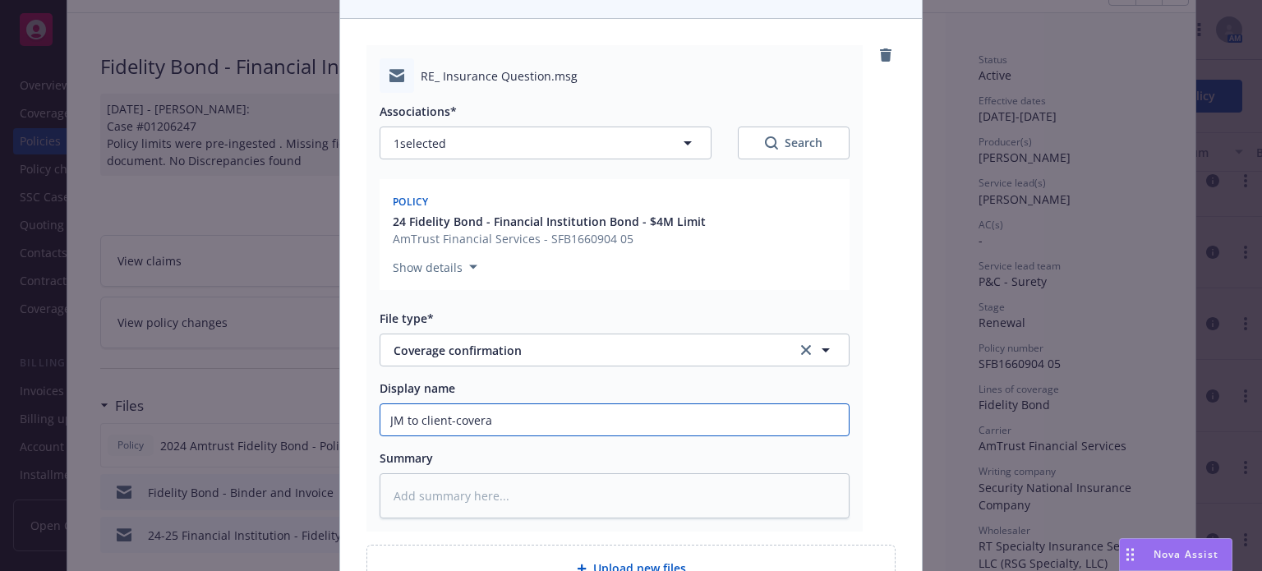
type input "JM to client-coverag"
type textarea "x"
type input "JM to client-coverage"
type textarea "x"
type input "JM to client-coverage"
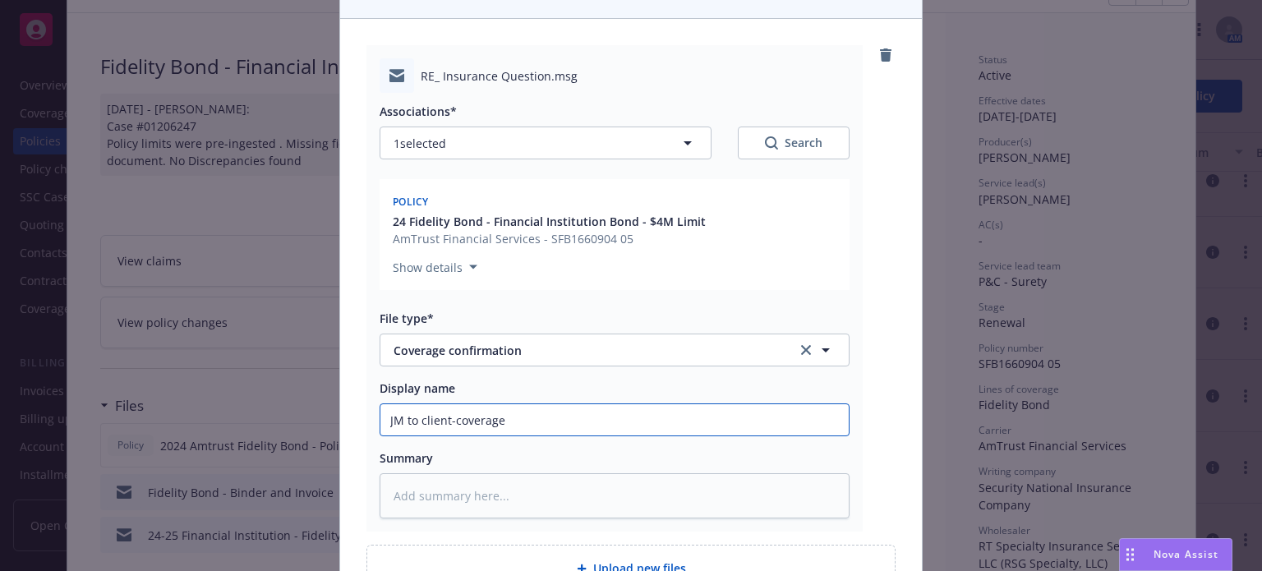
type textarea "x"
type input "JM to client-coverage r"
type textarea "x"
type input "JM to client-coverage re"
type textarea "x"
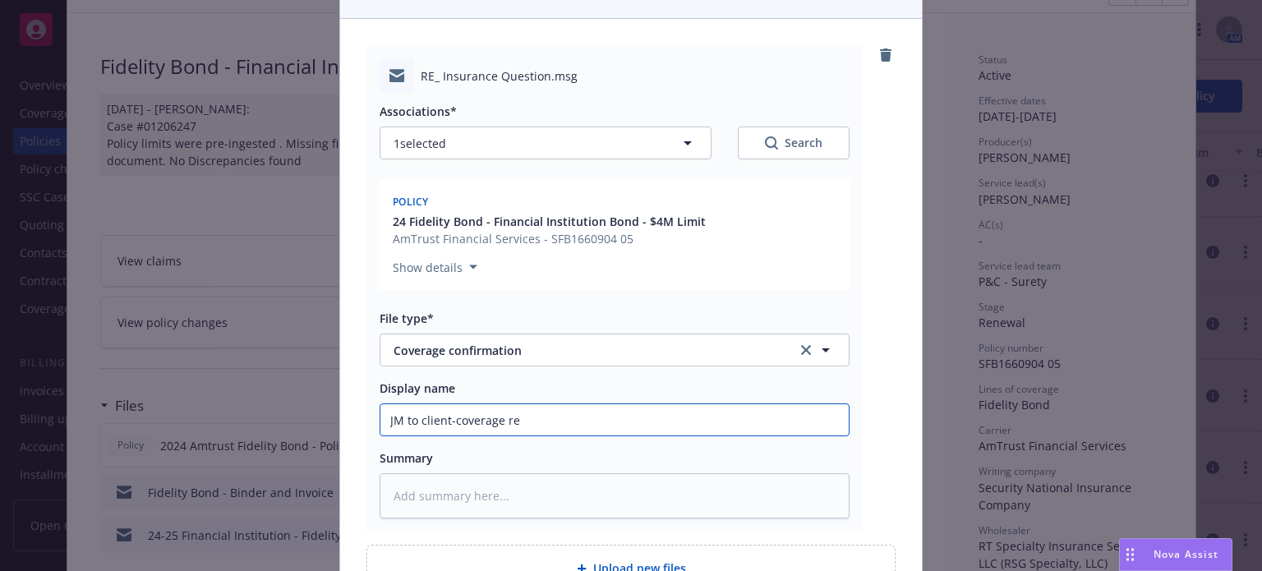
type input "JM to client-coverage res"
type textarea "x"
type input "JM to client-coverage resp"
type textarea "x"
type input "JM to client-coverage respo"
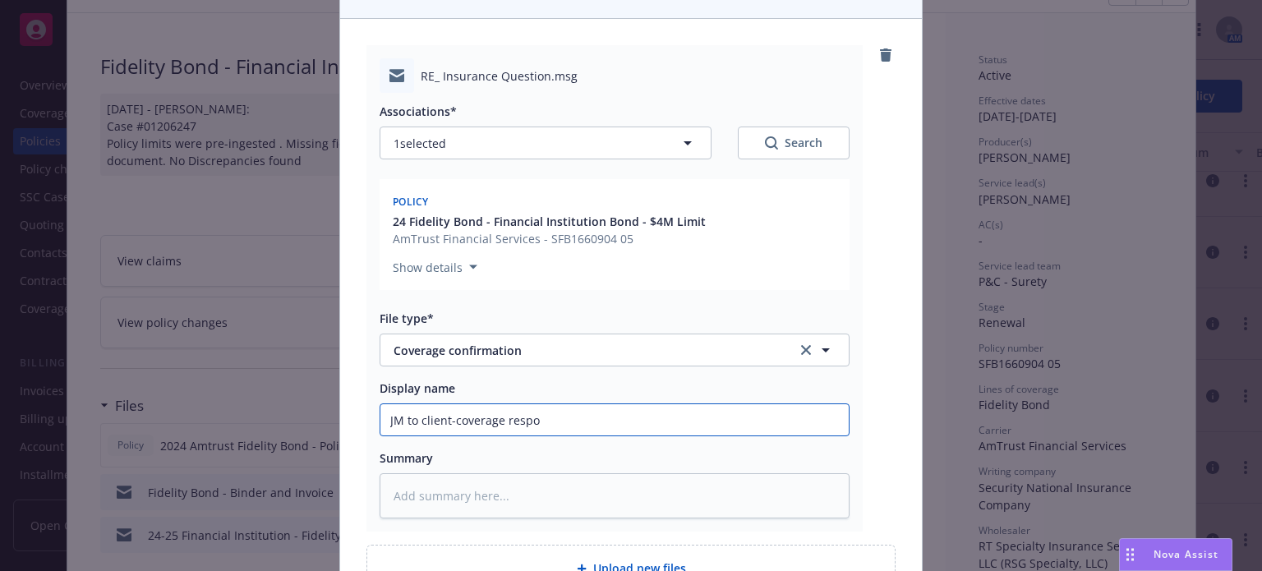
type textarea "x"
type input "JM to client-coverage respons"
type textarea "x"
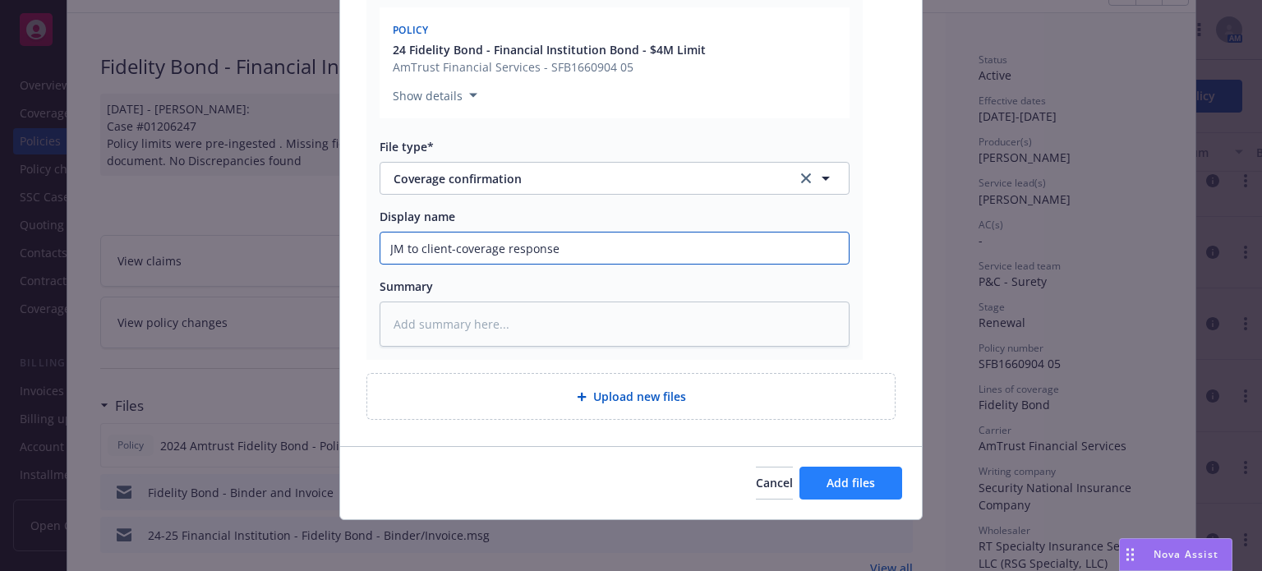
type input "JM to client-coverage response"
click at [895, 485] on button "Add files" at bounding box center [850, 483] width 103 height 33
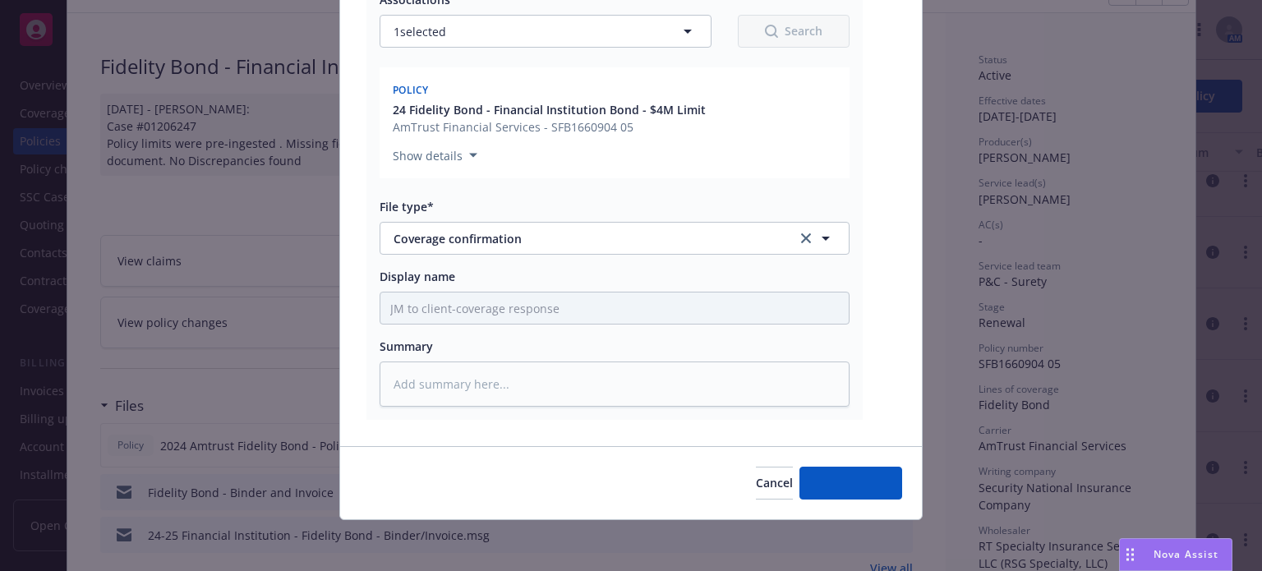
type textarea "x"
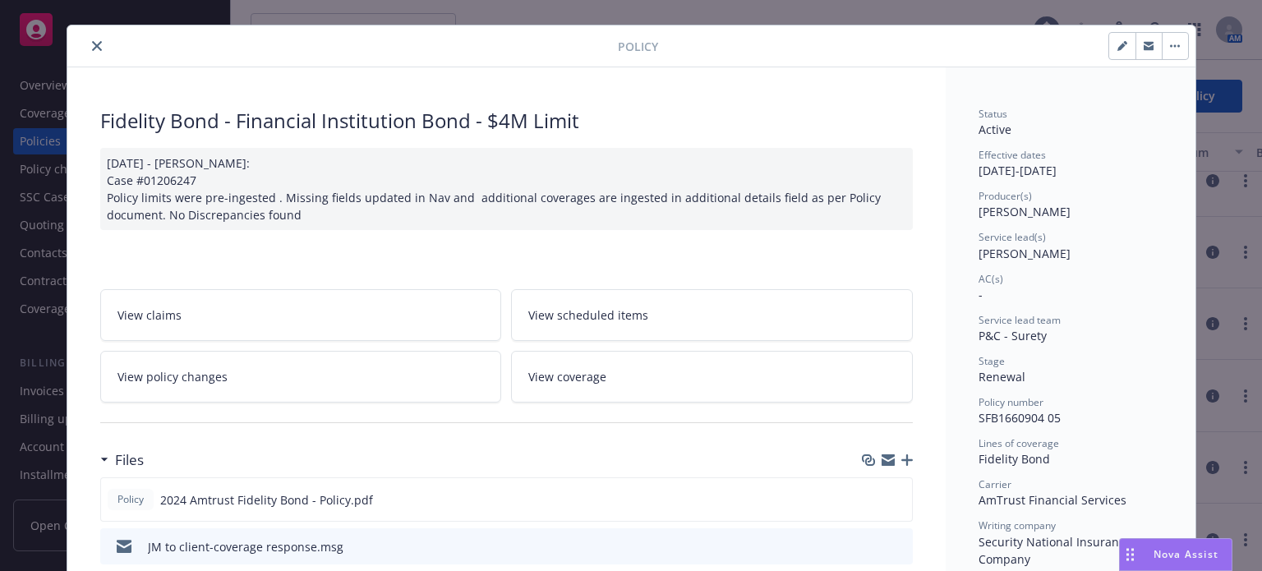
scroll to position [0, 0]
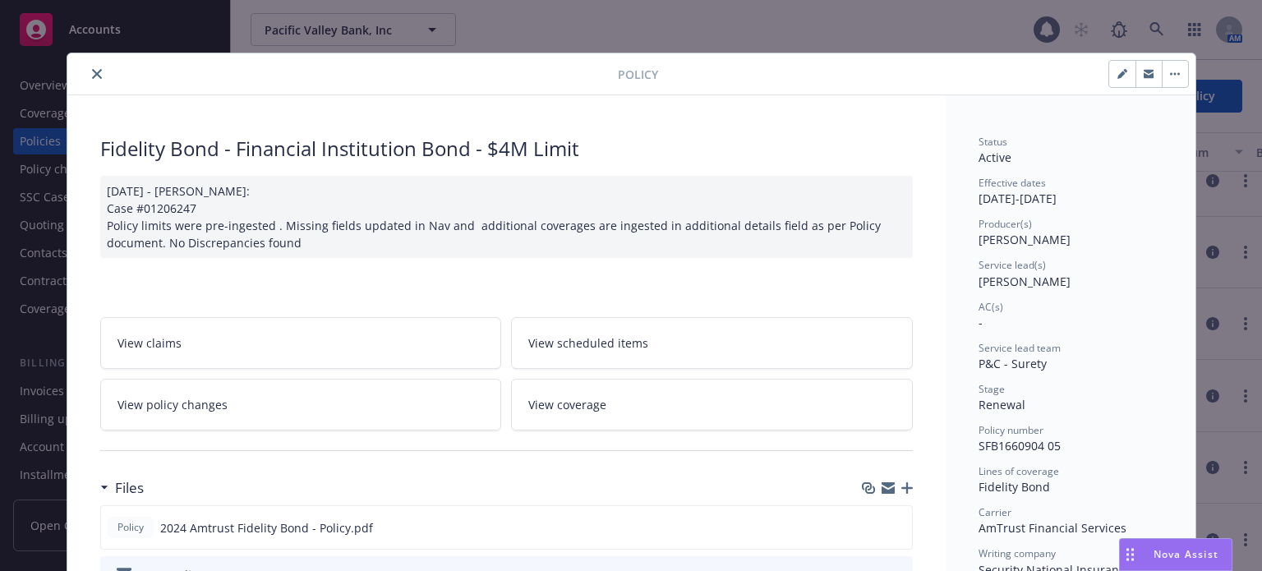
click at [103, 72] on div at bounding box center [346, 74] width 544 height 20
drag, startPoint x: 95, startPoint y: 74, endPoint x: 616, endPoint y: 114, distance: 522.3
click at [96, 74] on button "close" at bounding box center [97, 74] width 20 height 20
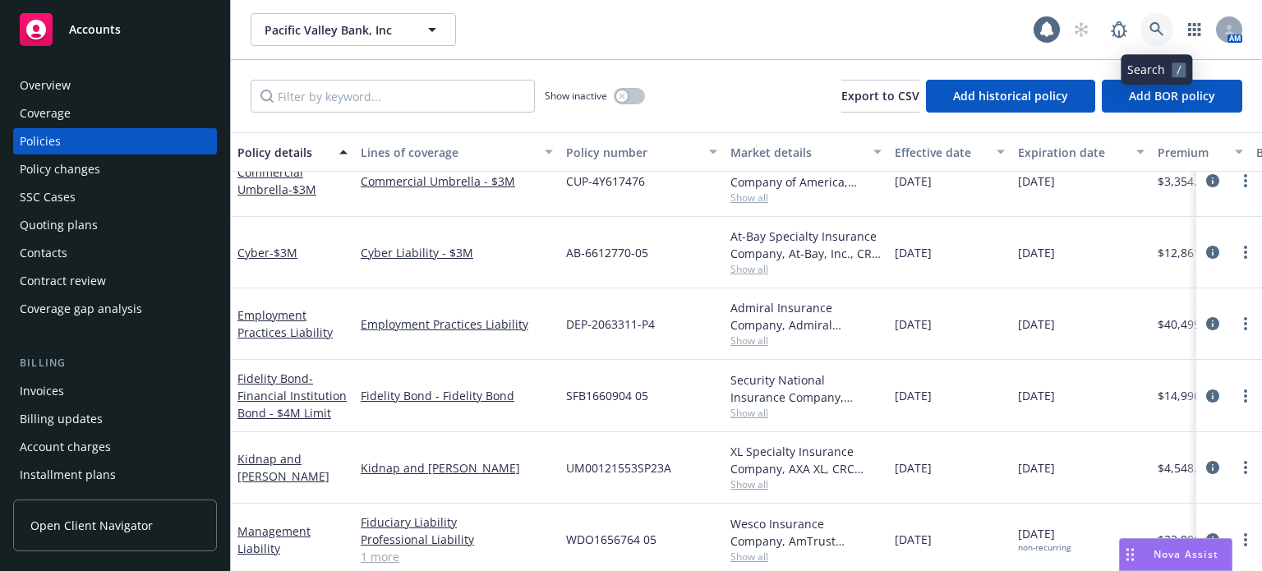
click at [1165, 34] on link at bounding box center [1156, 29] width 33 height 33
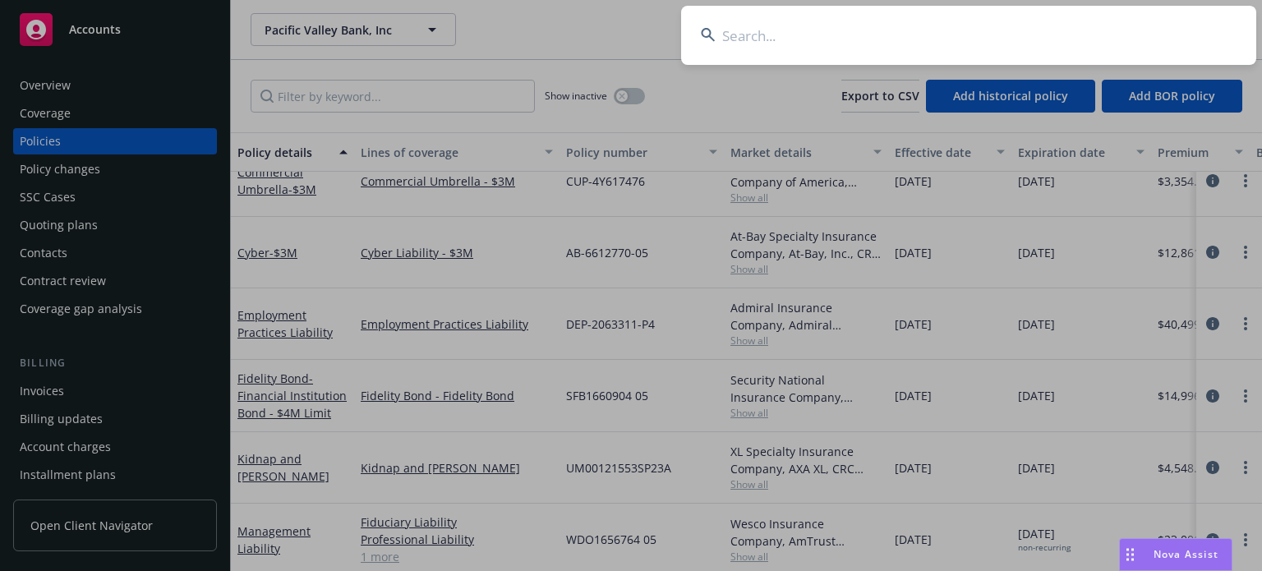
click at [904, 31] on input at bounding box center [968, 35] width 575 height 59
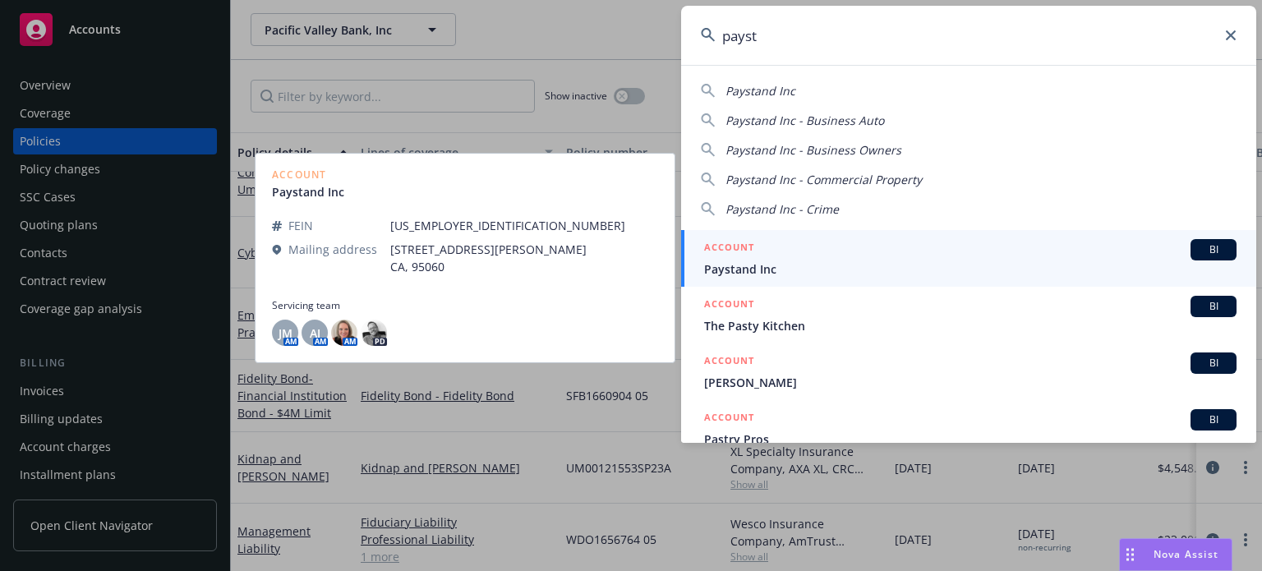
type input "payst"
click at [841, 264] on span "Paystand Inc" at bounding box center [970, 268] width 532 height 17
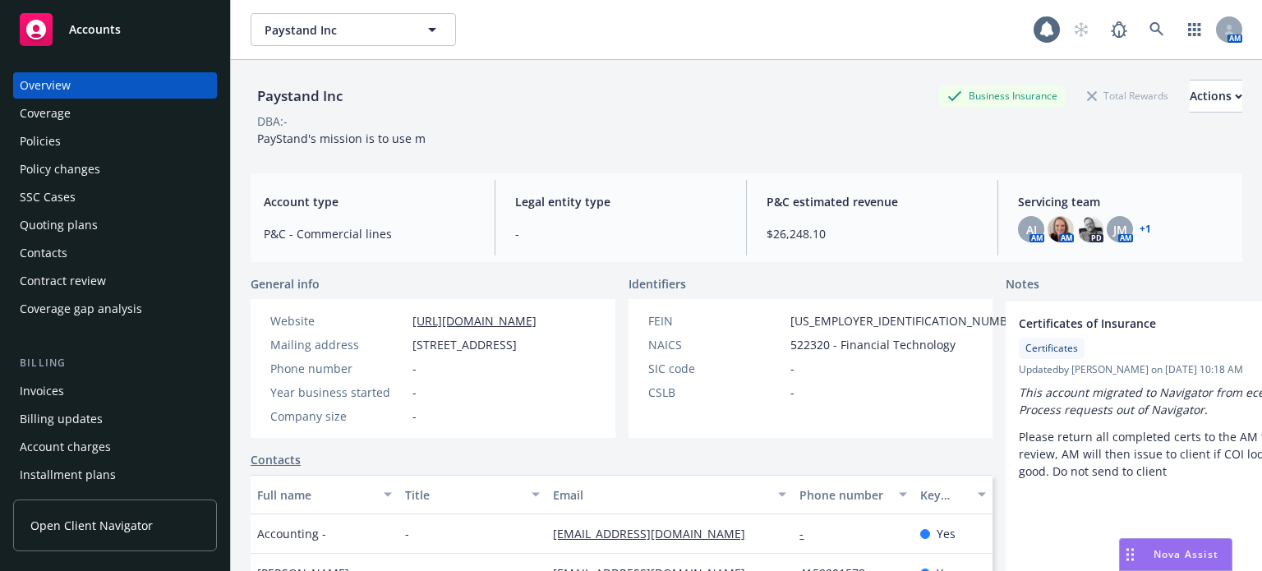
click at [94, 140] on div "Policies" at bounding box center [115, 141] width 191 height 26
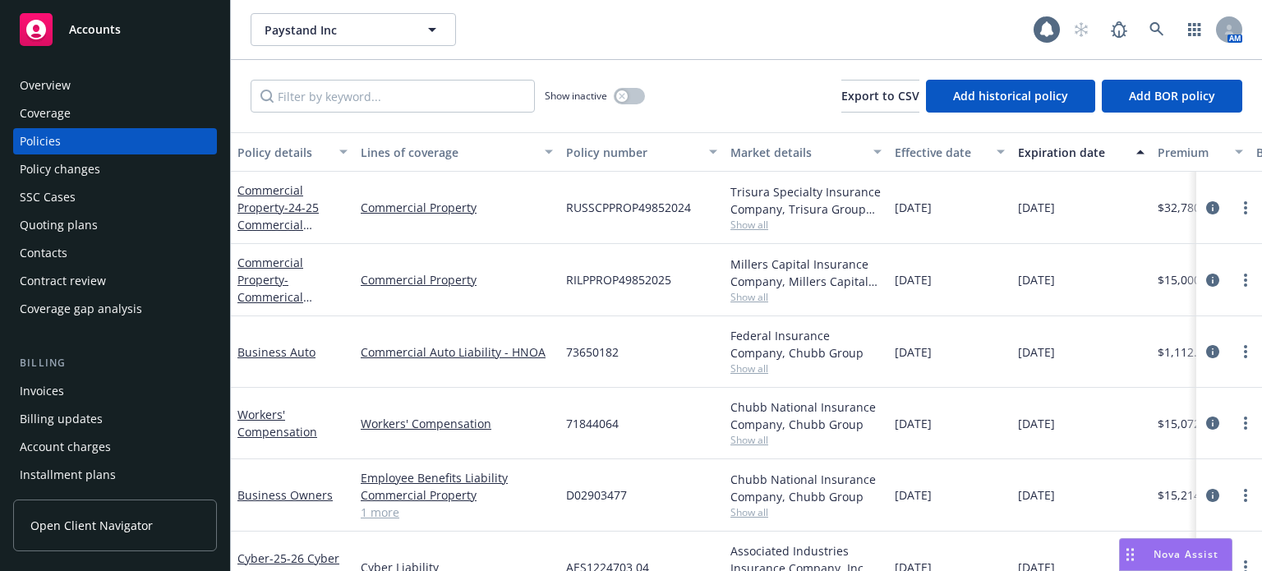
click at [274, 150] on div "Policy details" at bounding box center [283, 152] width 92 height 17
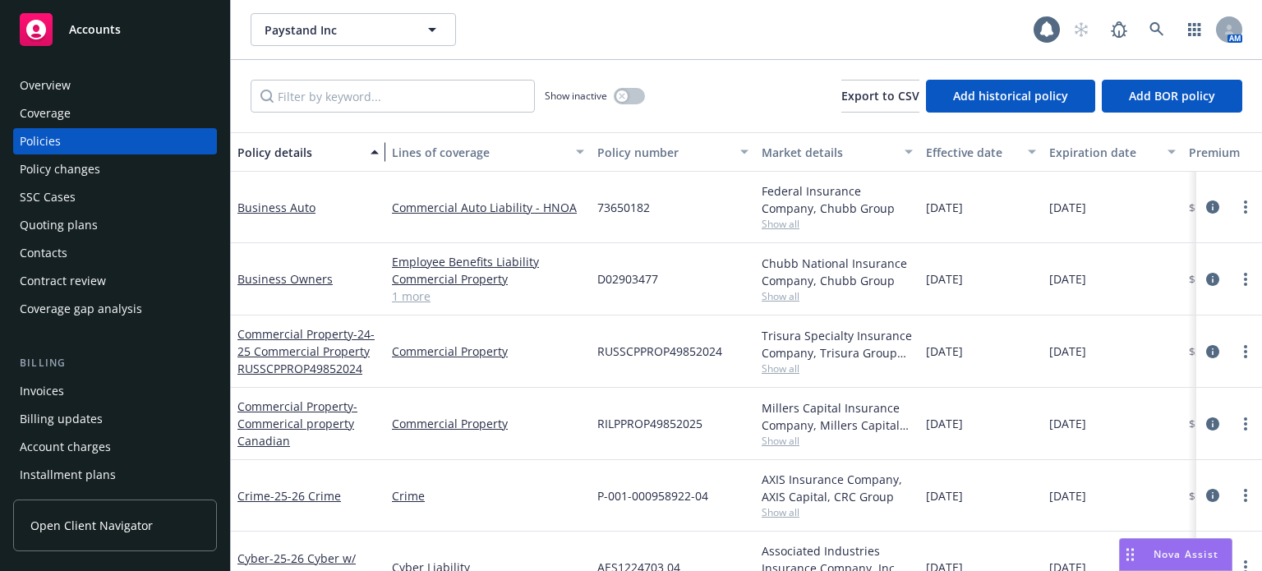
drag, startPoint x: 353, startPoint y: 160, endPoint x: 385, endPoint y: 155, distance: 32.4
click at [381, 155] on div "button" at bounding box center [377, 152] width 8 height 38
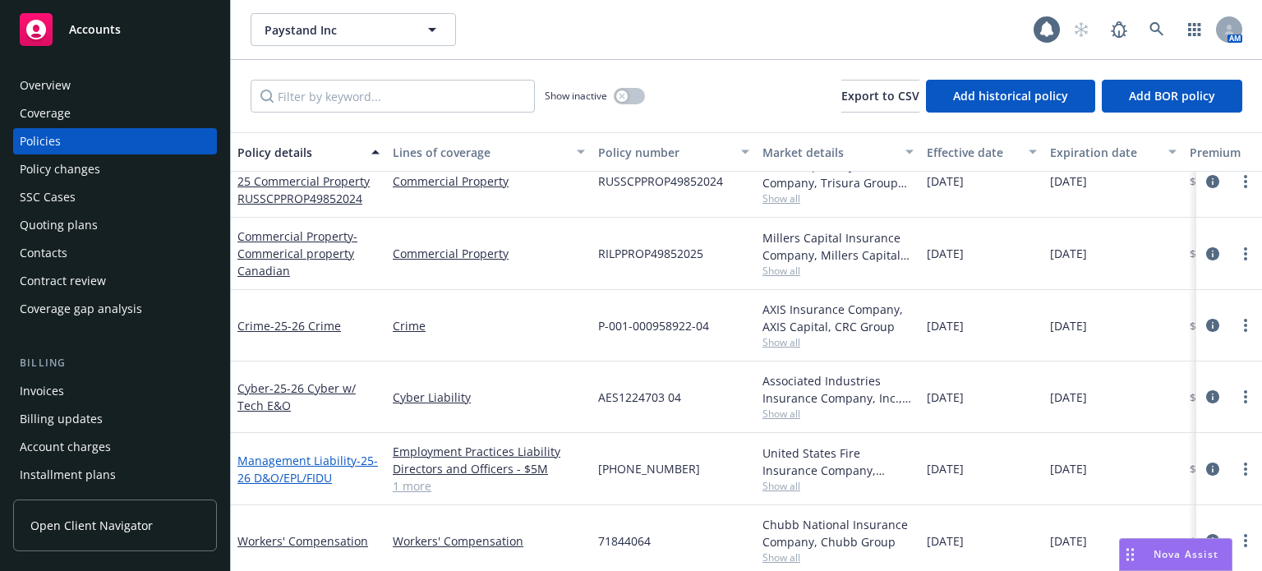
scroll to position [181, 0]
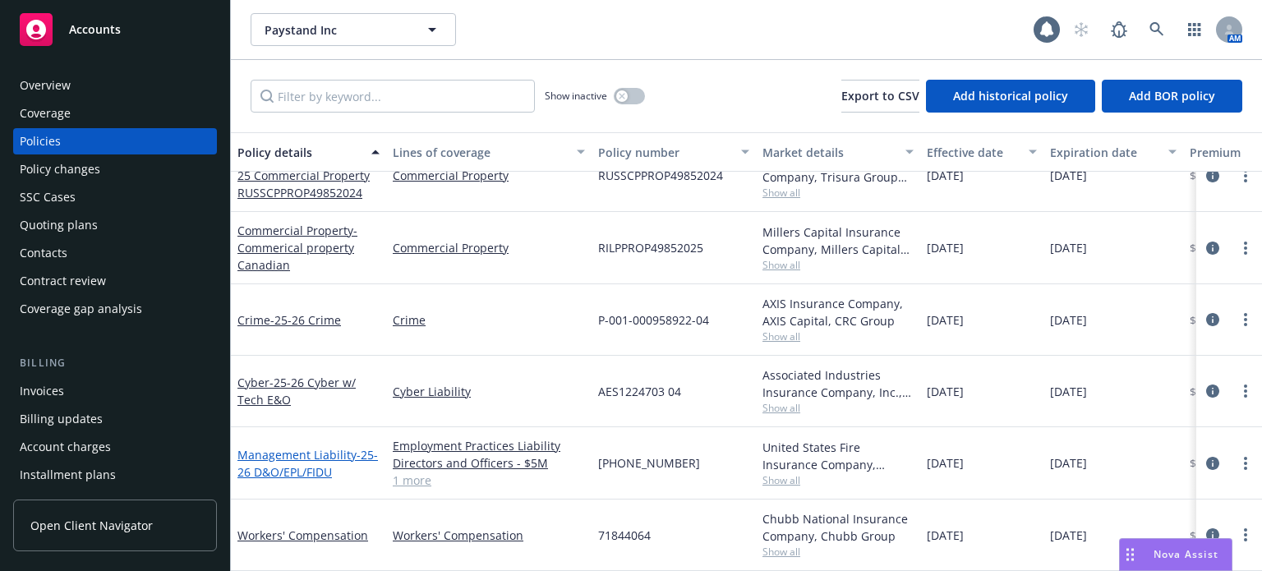
click at [287, 459] on span "- 25-26 D&O/EPL/FIDU" at bounding box center [307, 463] width 140 height 33
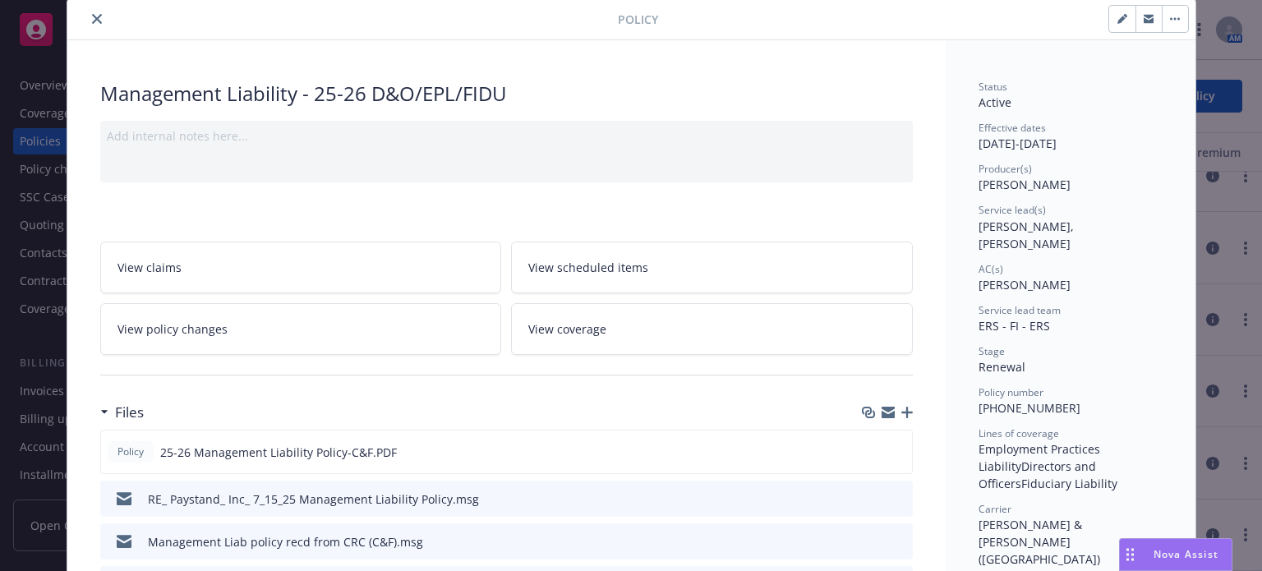
scroll to position [82, 0]
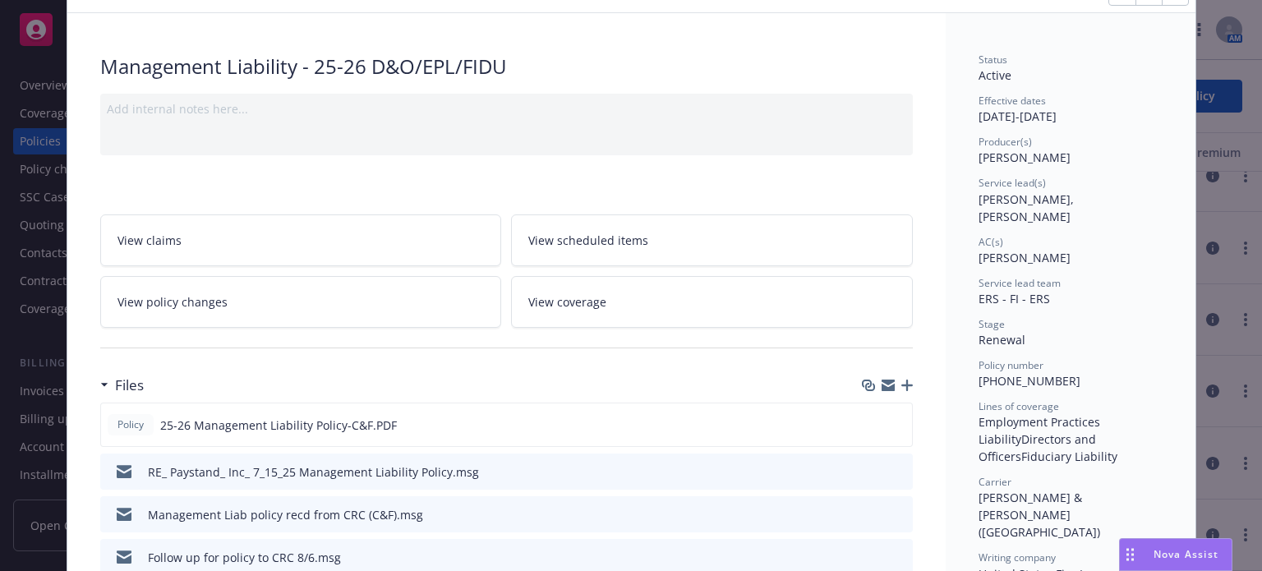
click at [894, 467] on icon "preview file" at bounding box center [897, 470] width 15 height 11
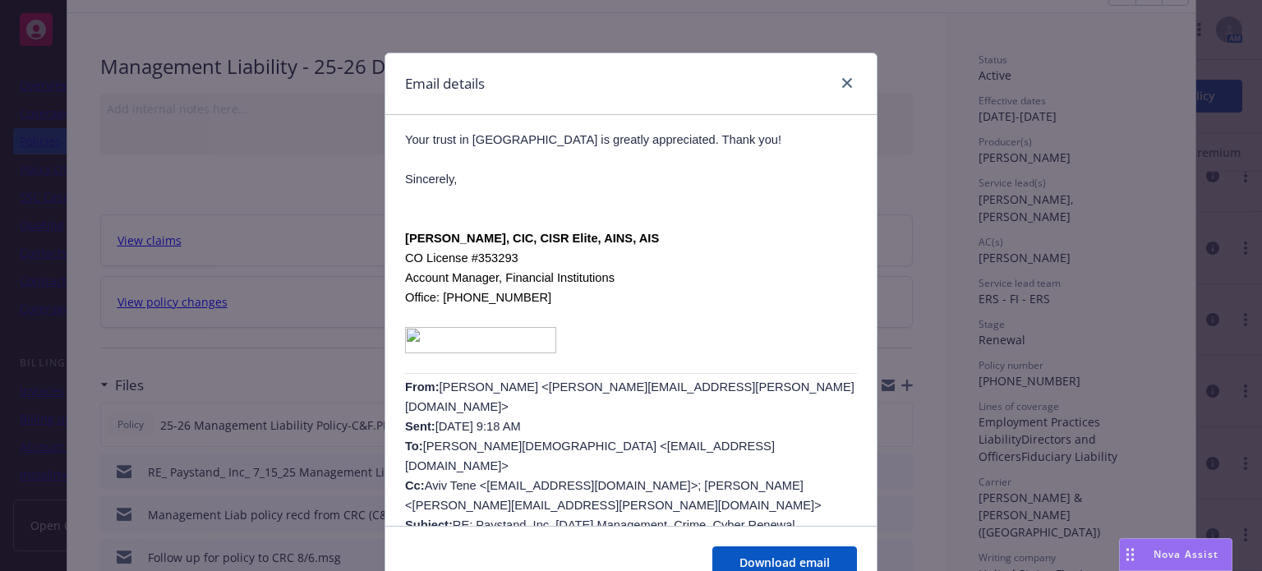
scroll to position [411, 0]
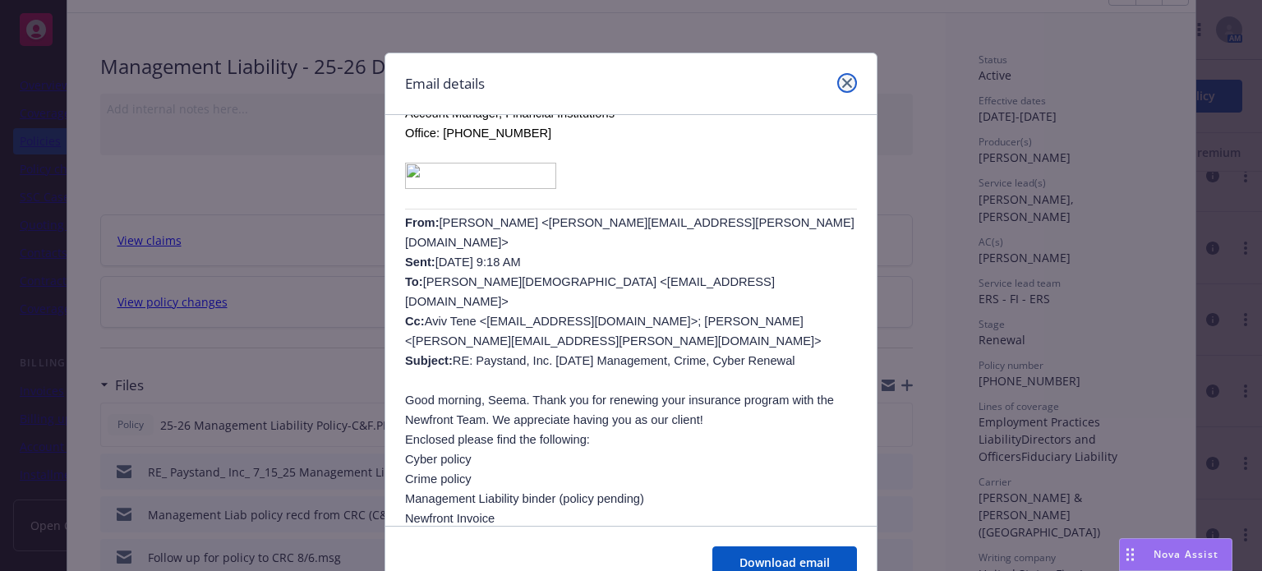
click at [845, 84] on link "close" at bounding box center [847, 83] width 20 height 20
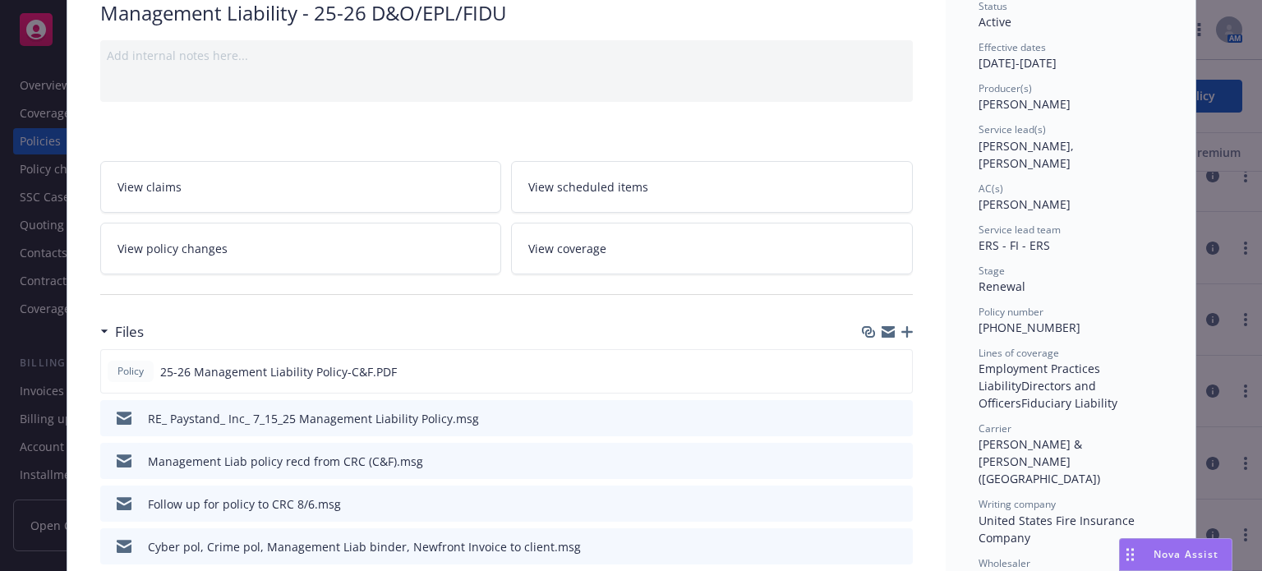
scroll to position [164, 0]
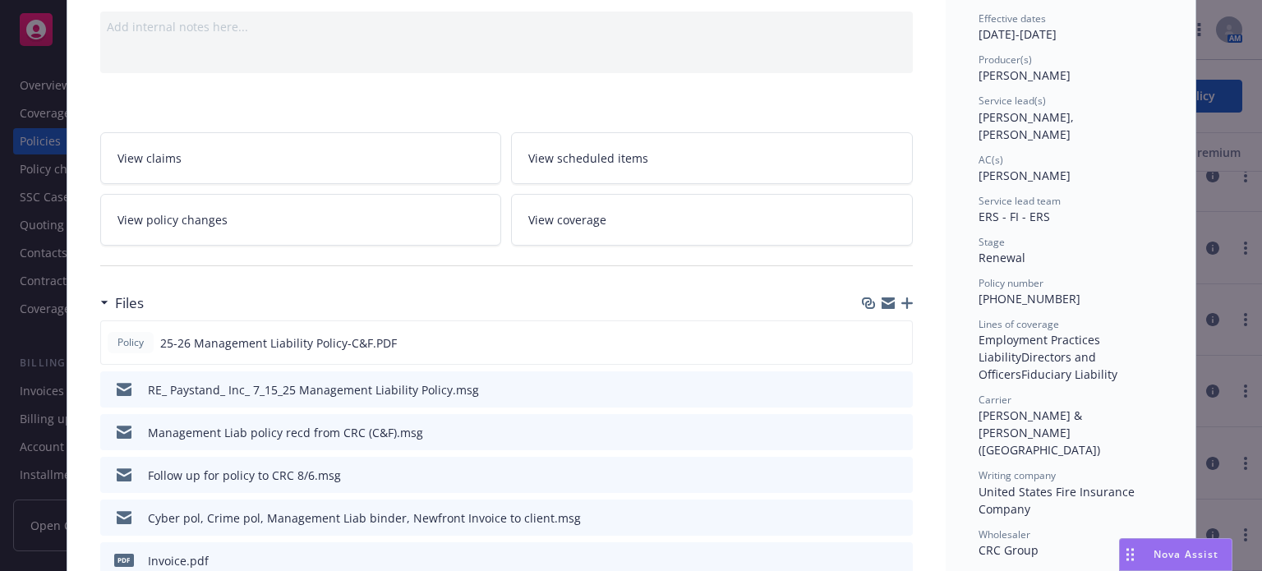
click at [895, 433] on icon "preview file" at bounding box center [897, 430] width 15 height 11
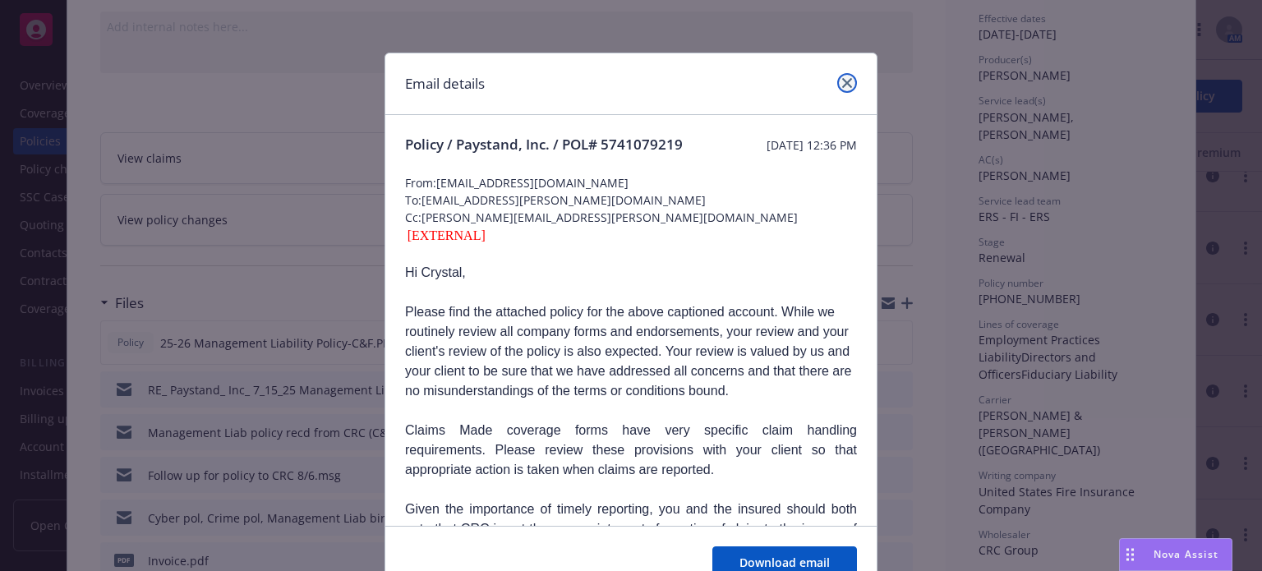
click at [842, 78] on icon "close" at bounding box center [847, 83] width 10 height 10
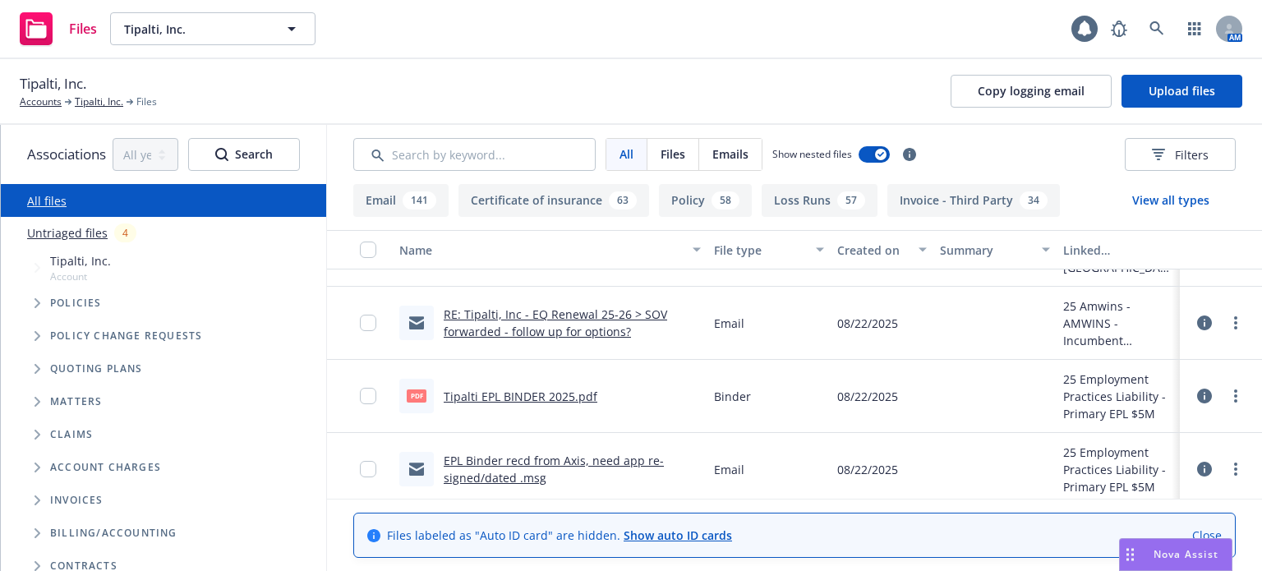
scroll to position [82, 0]
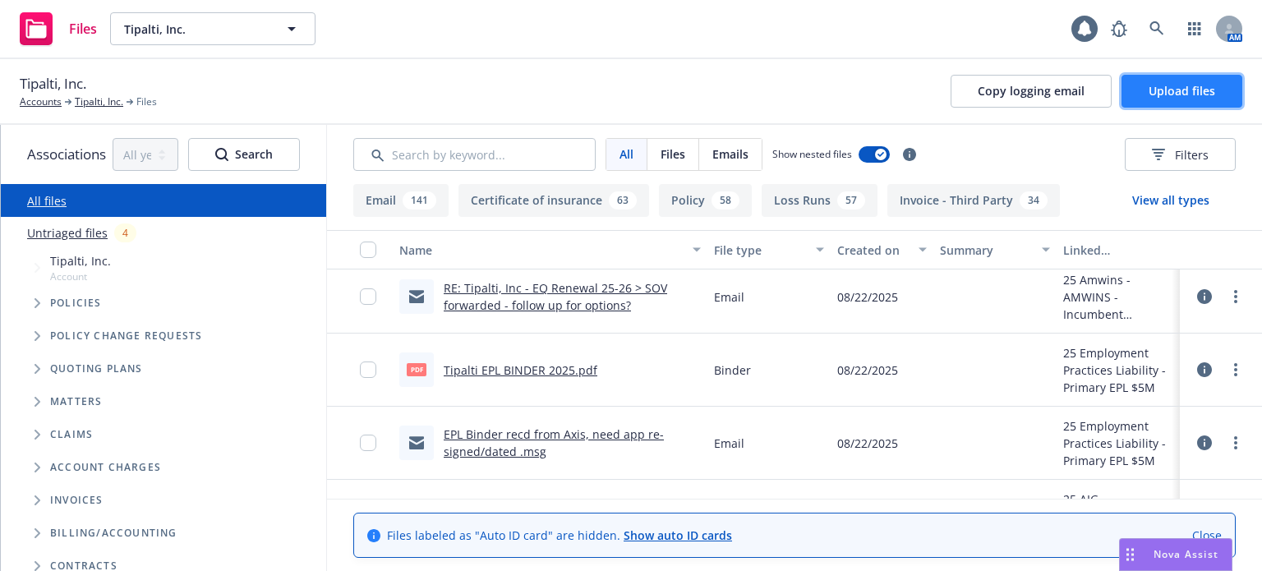
click at [1181, 91] on span "Upload files" at bounding box center [1181, 91] width 67 height 16
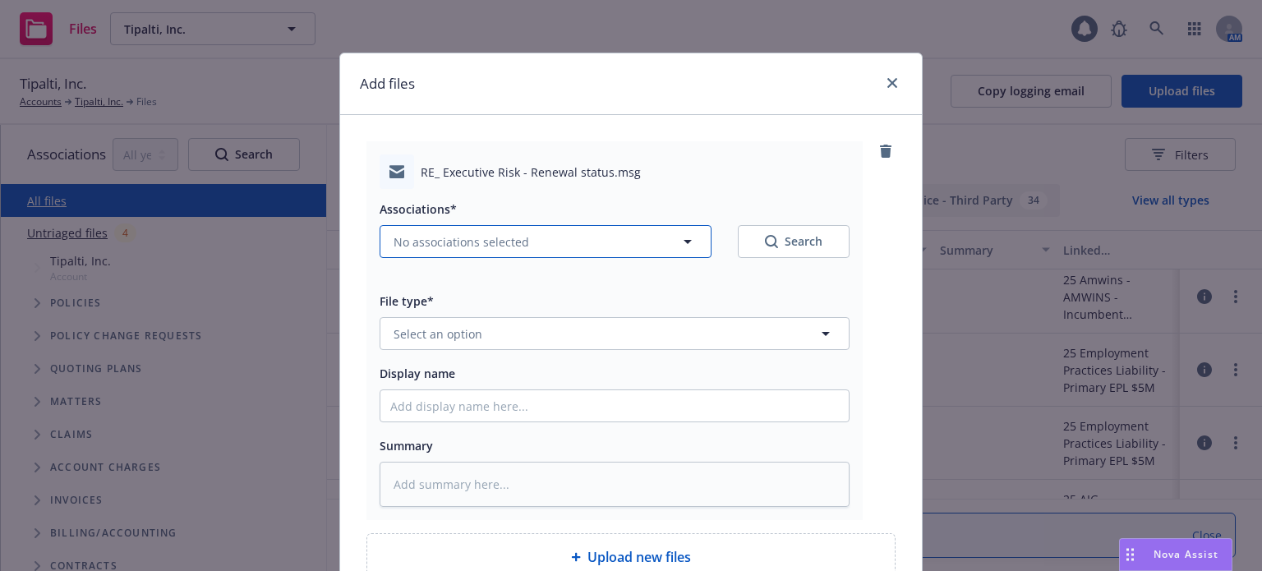
click at [565, 241] on button "No associations selected" at bounding box center [545, 241] width 332 height 33
type textarea "x"
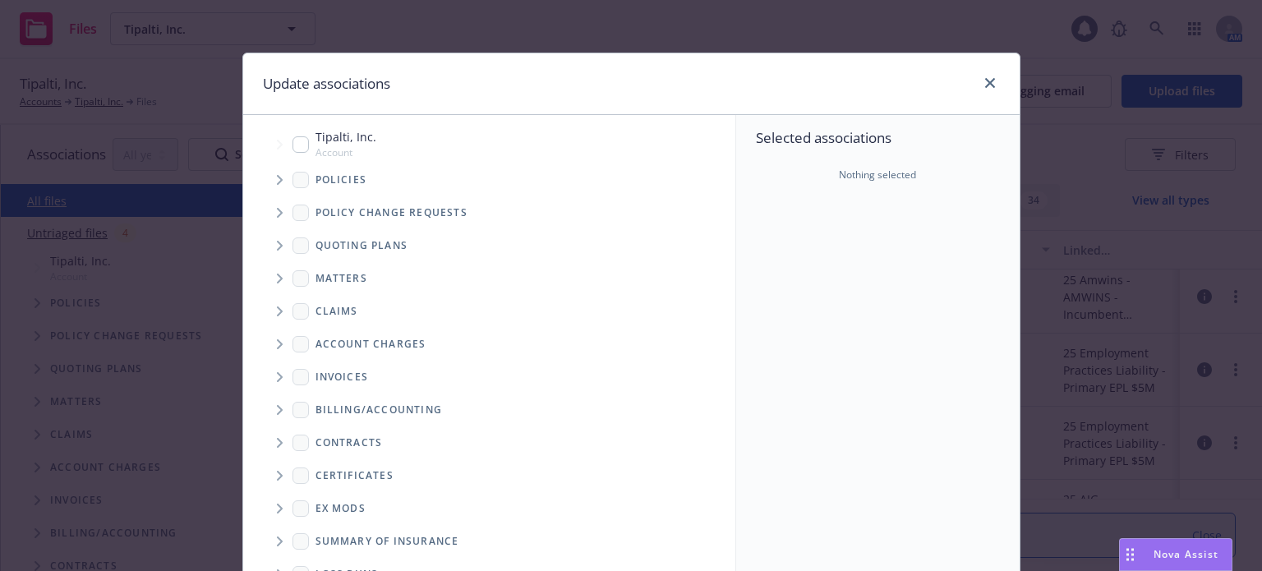
click at [277, 244] on icon "Tree Example" at bounding box center [280, 246] width 7 height 10
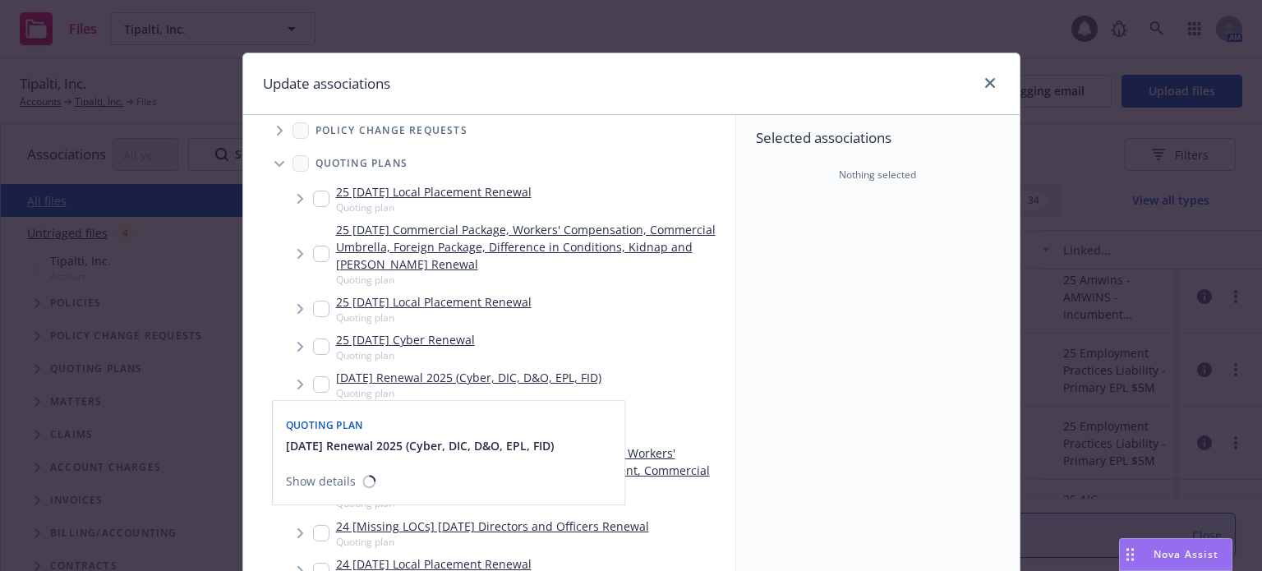
click at [315, 384] on input "Tree Example" at bounding box center [321, 384] width 16 height 16
checkbox input "true"
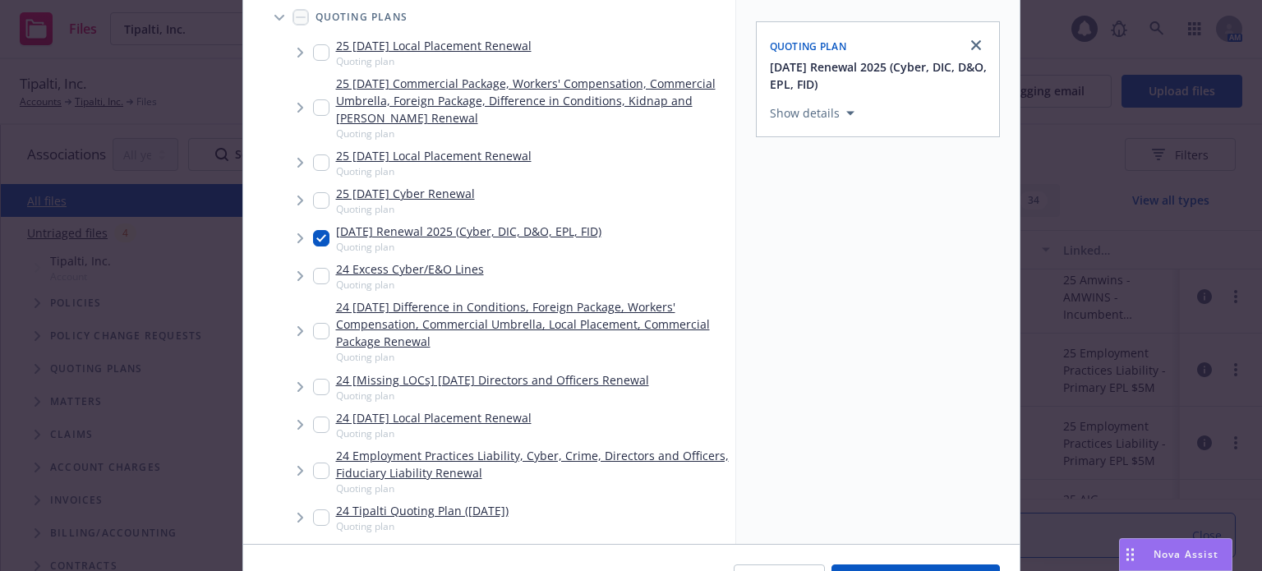
scroll to position [164, 0]
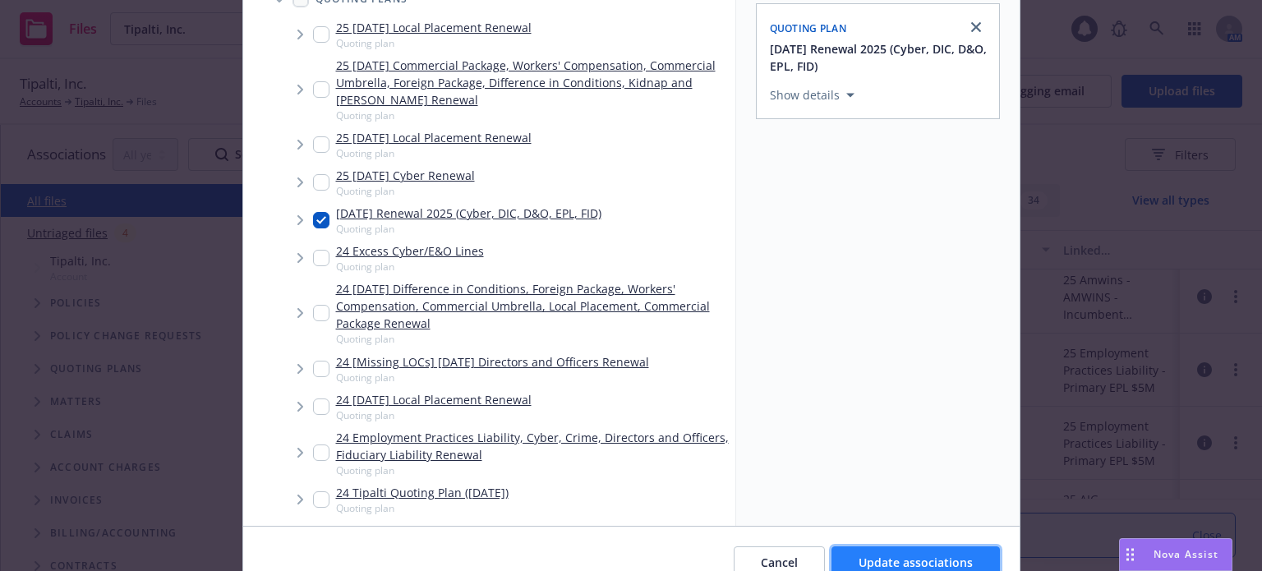
click at [913, 560] on span "Update associations" at bounding box center [915, 562] width 114 height 16
type textarea "x"
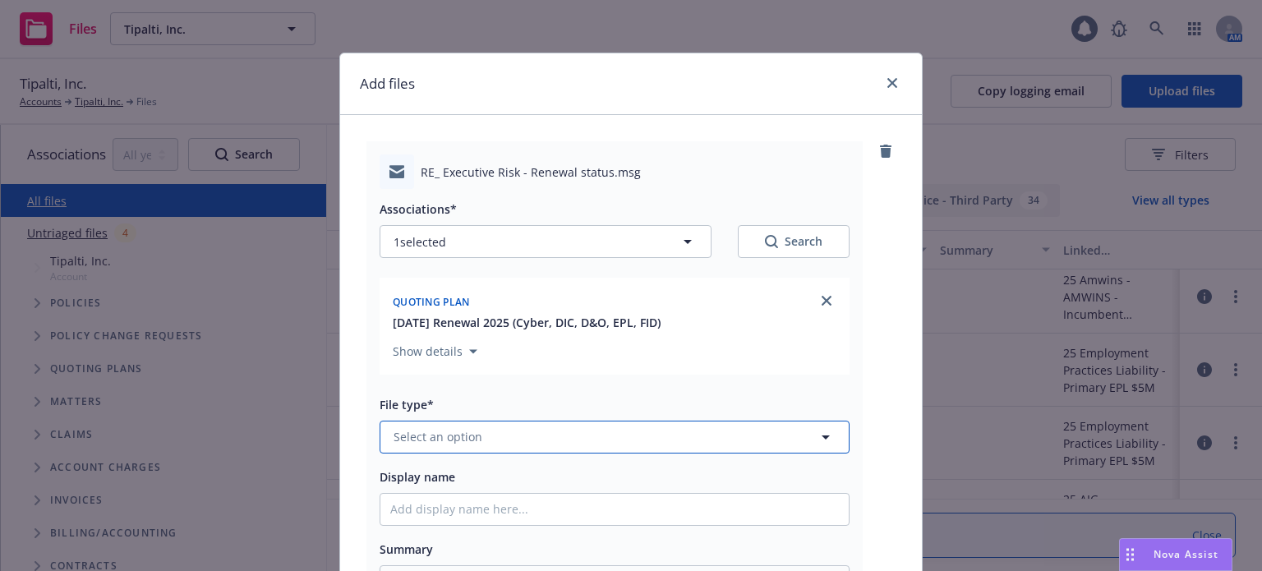
click at [606, 430] on button "Select an option" at bounding box center [614, 437] width 470 height 33
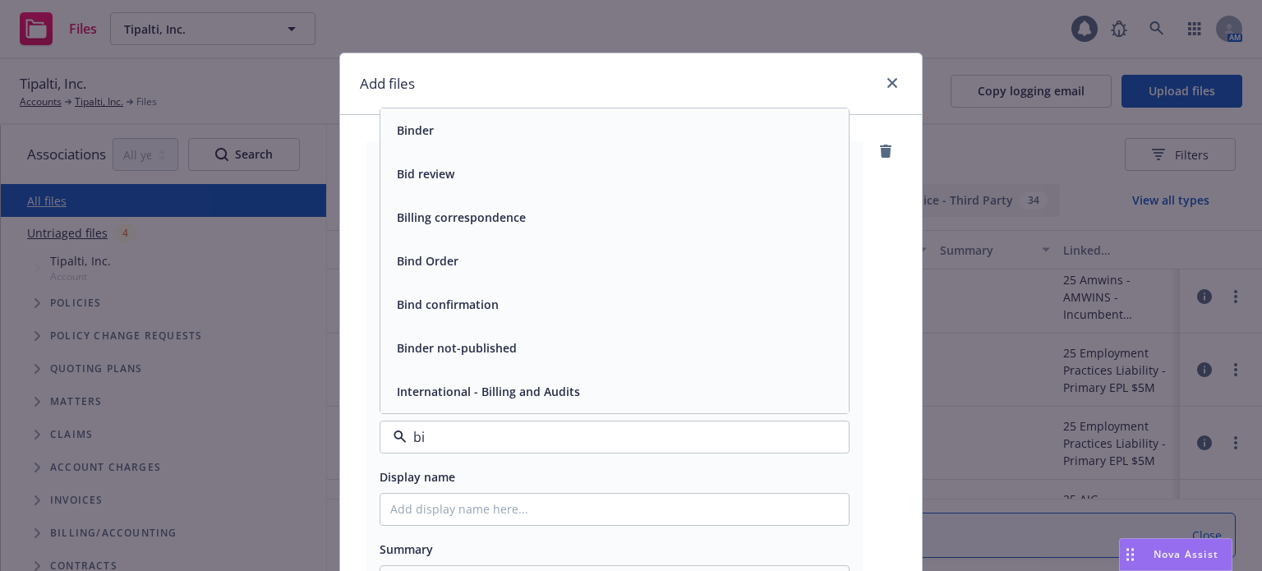
type input "bin"
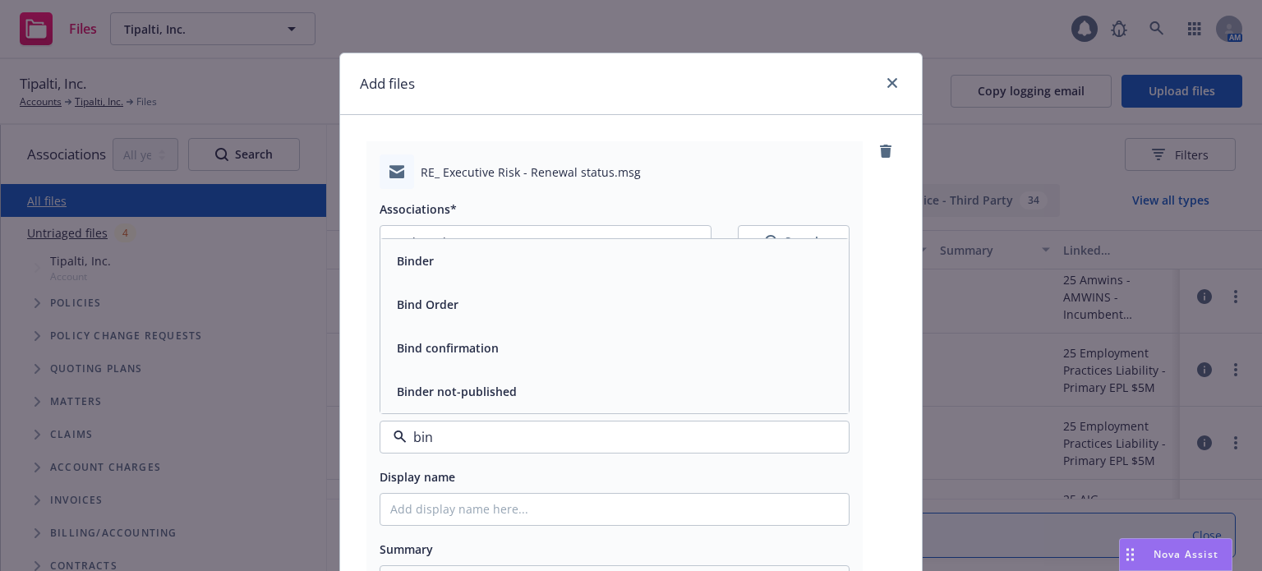
click at [522, 310] on div "Bind Order" at bounding box center [614, 304] width 448 height 24
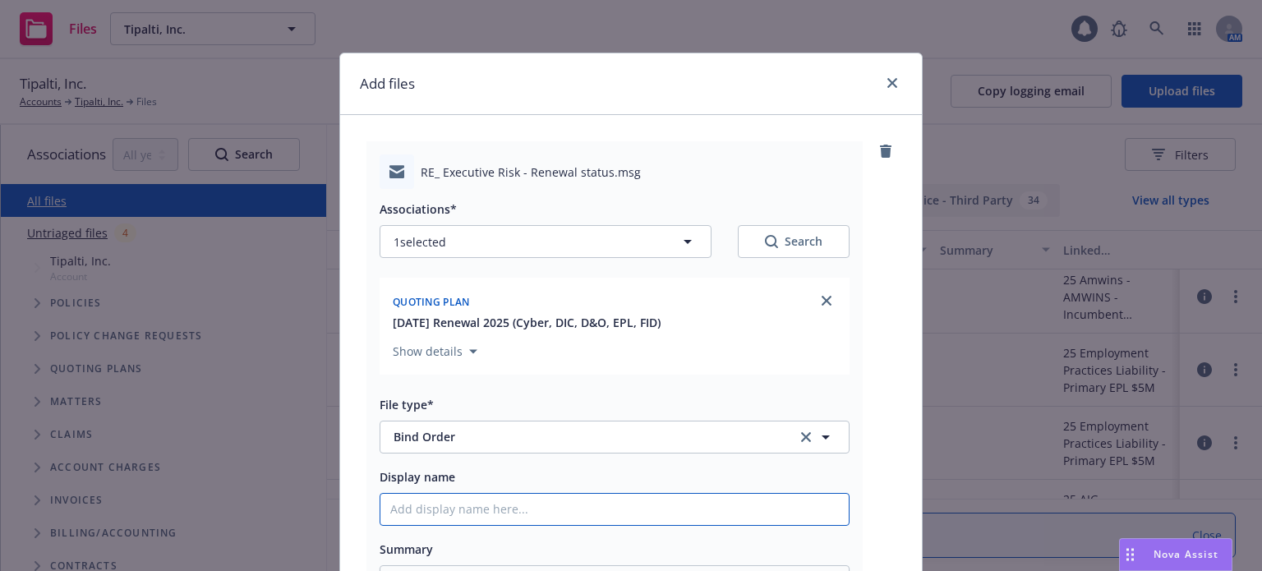
click at [473, 518] on input "Display name" at bounding box center [614, 509] width 468 height 31
type textarea "x"
type input "C"
type textarea "x"
type input "Cl"
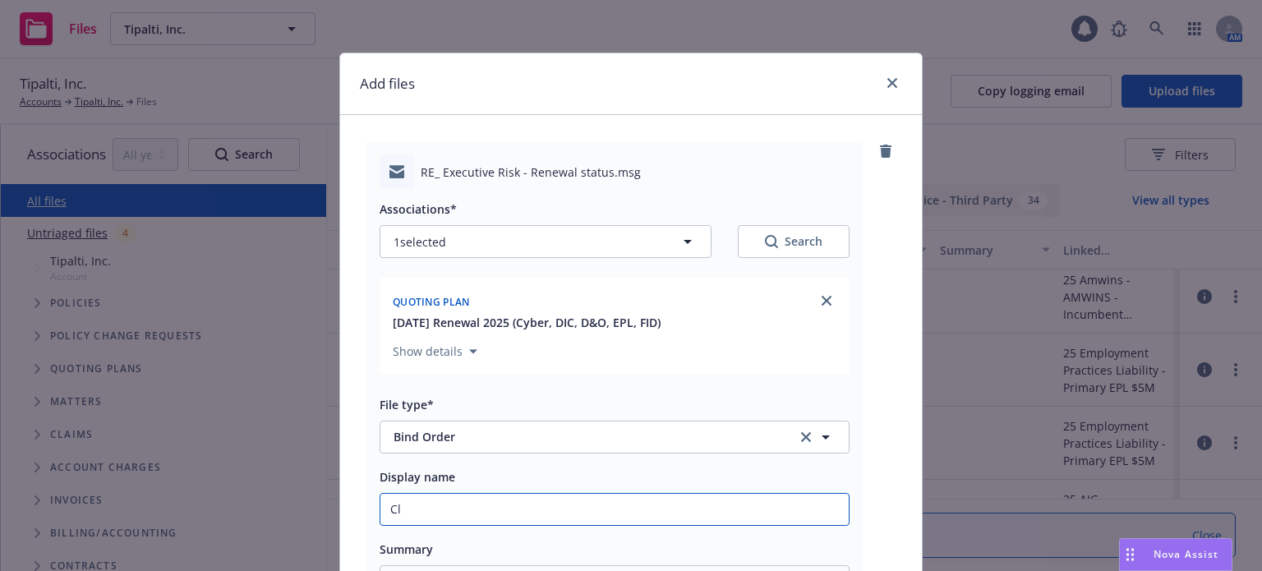
type textarea "x"
type input "Cli"
type textarea "x"
type input "Clie"
type textarea "x"
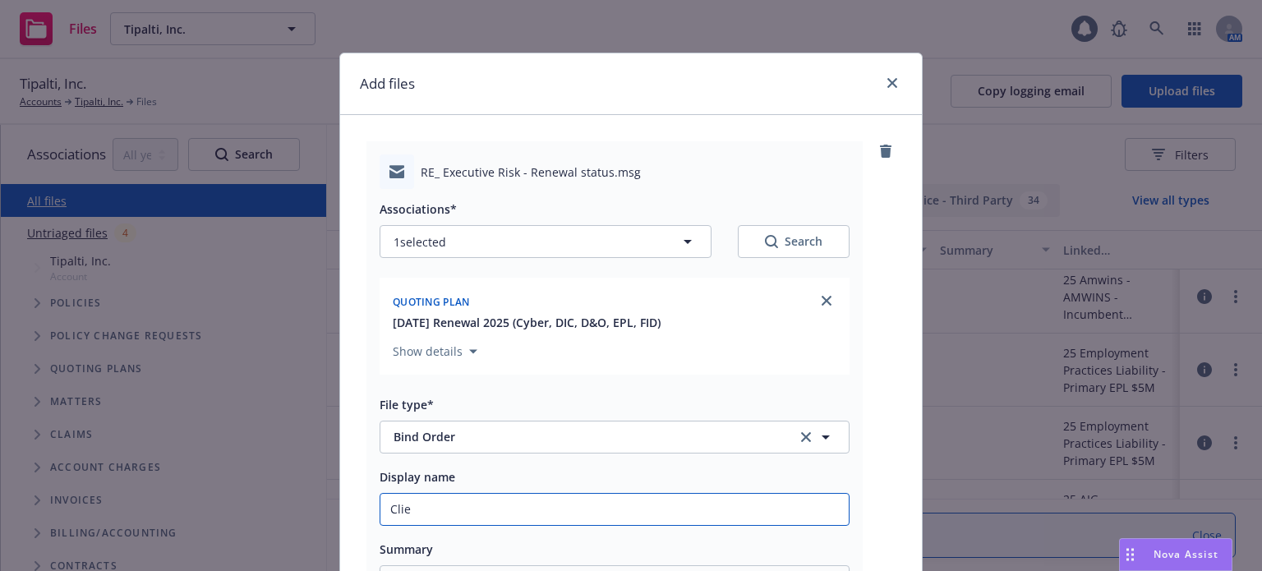
type input "Clien"
type textarea "x"
type input "Client"
type textarea "x"
type input "Client"
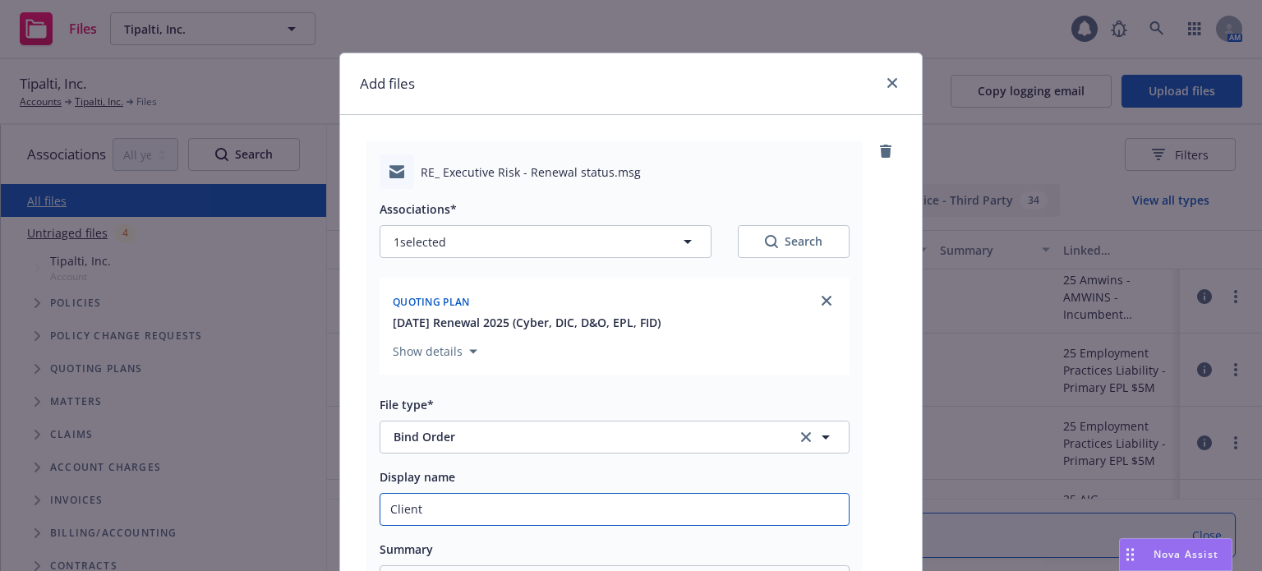
type textarea "x"
type input "Client b"
type textarea "x"
type input "Client bi"
type textarea "x"
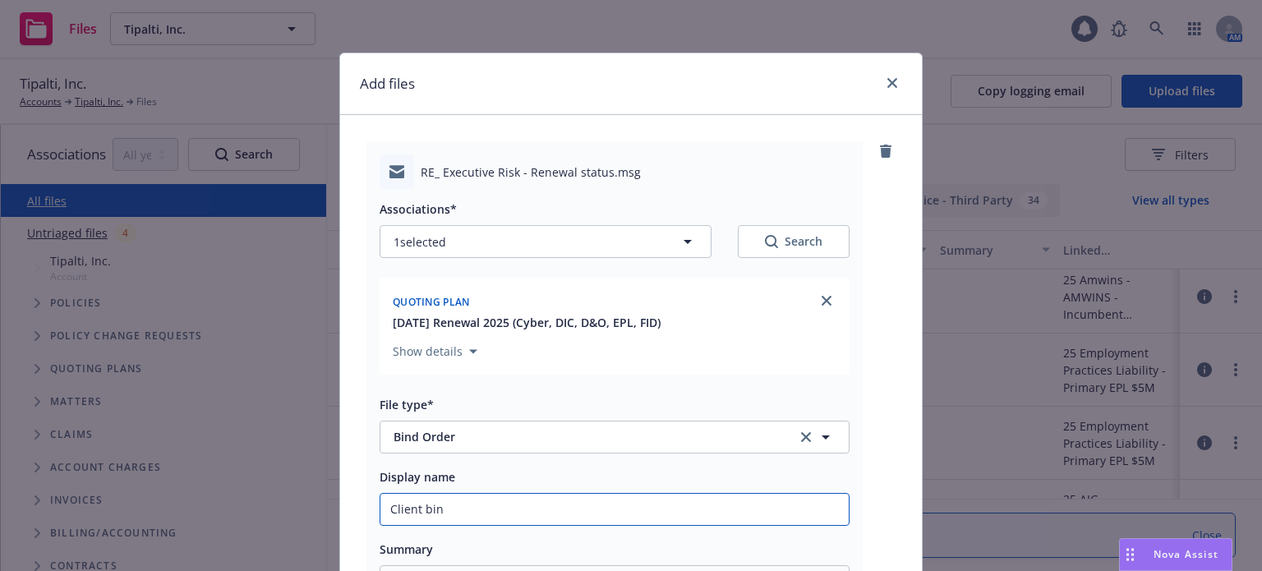
type input "Client bind"
type textarea "x"
type input "Client bind"
type textarea "x"
type input "Client bind o"
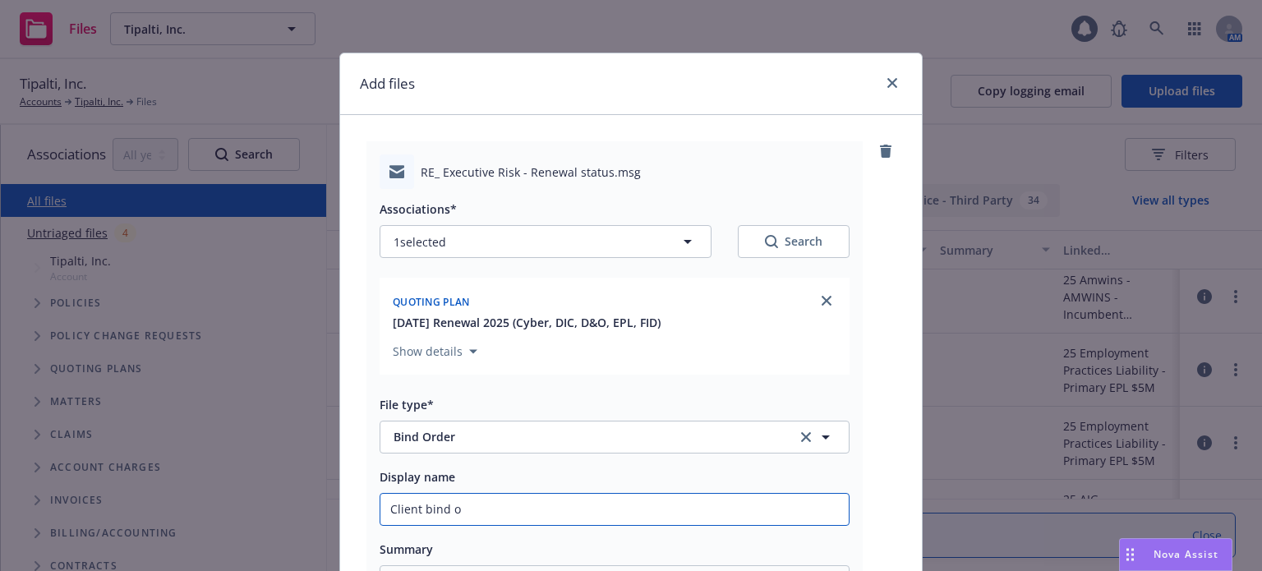
type textarea "x"
type input "Client bind or"
type textarea "x"
type input "Client bind ord"
type textarea "x"
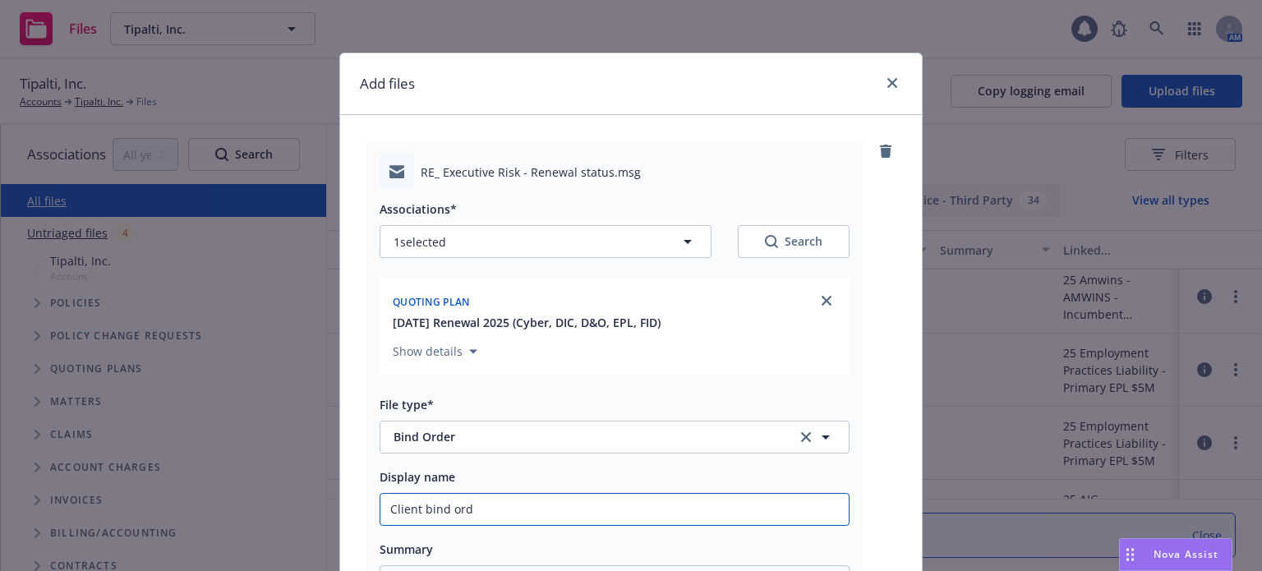
type input "Client bind orde"
type textarea "x"
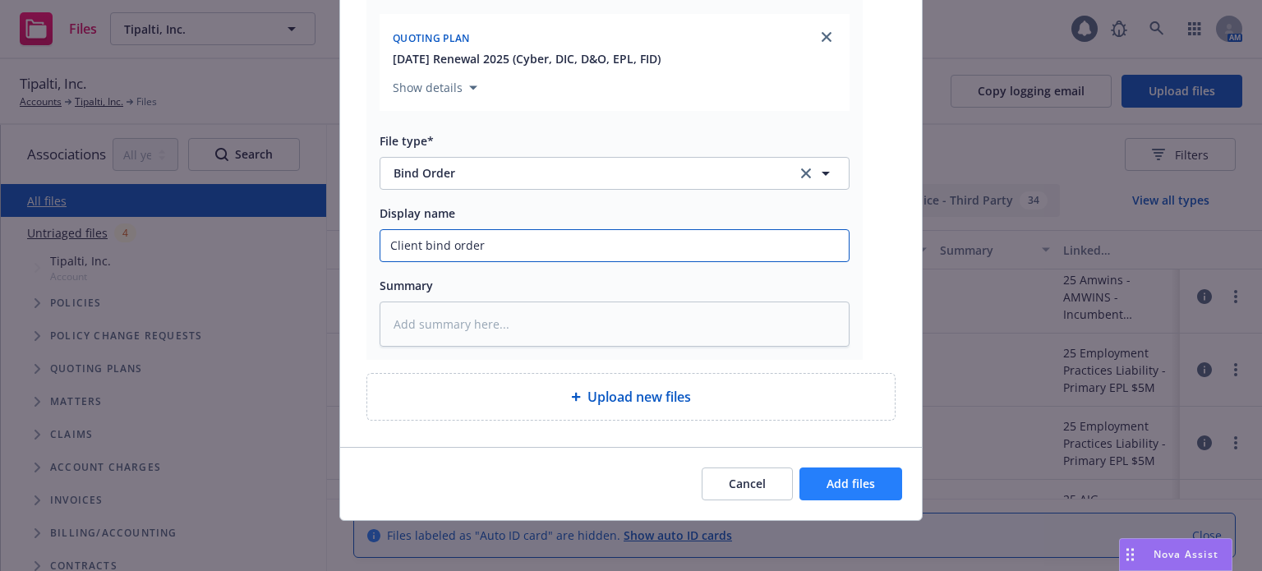
type input "Client bind order"
click at [864, 484] on span "Add files" at bounding box center [850, 484] width 48 height 16
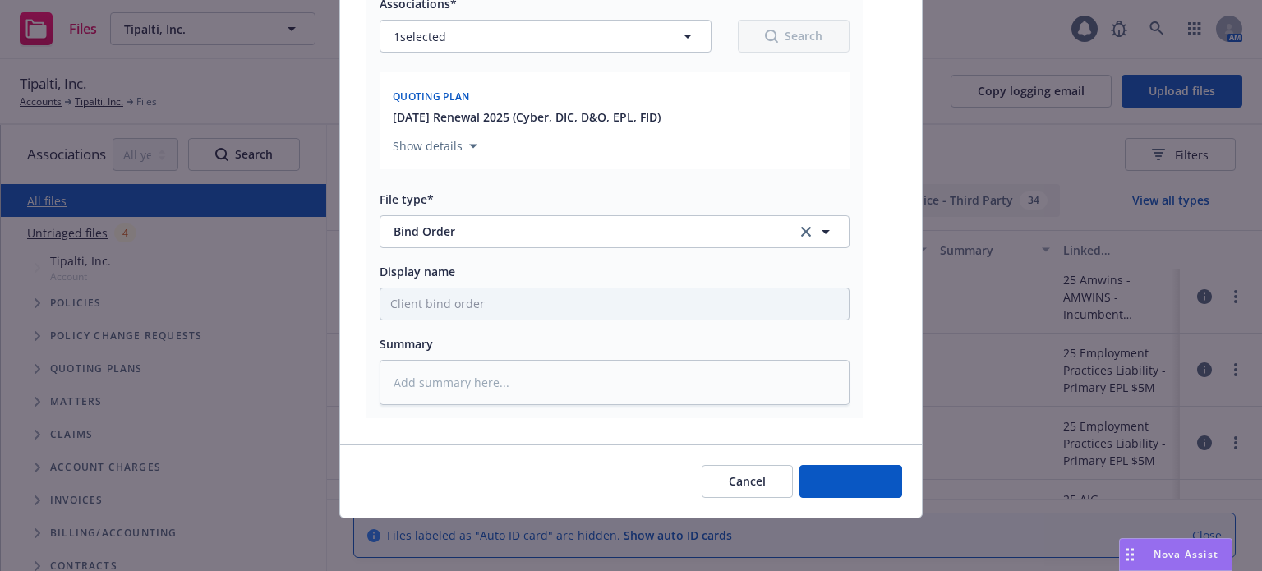
scroll to position [204, 0]
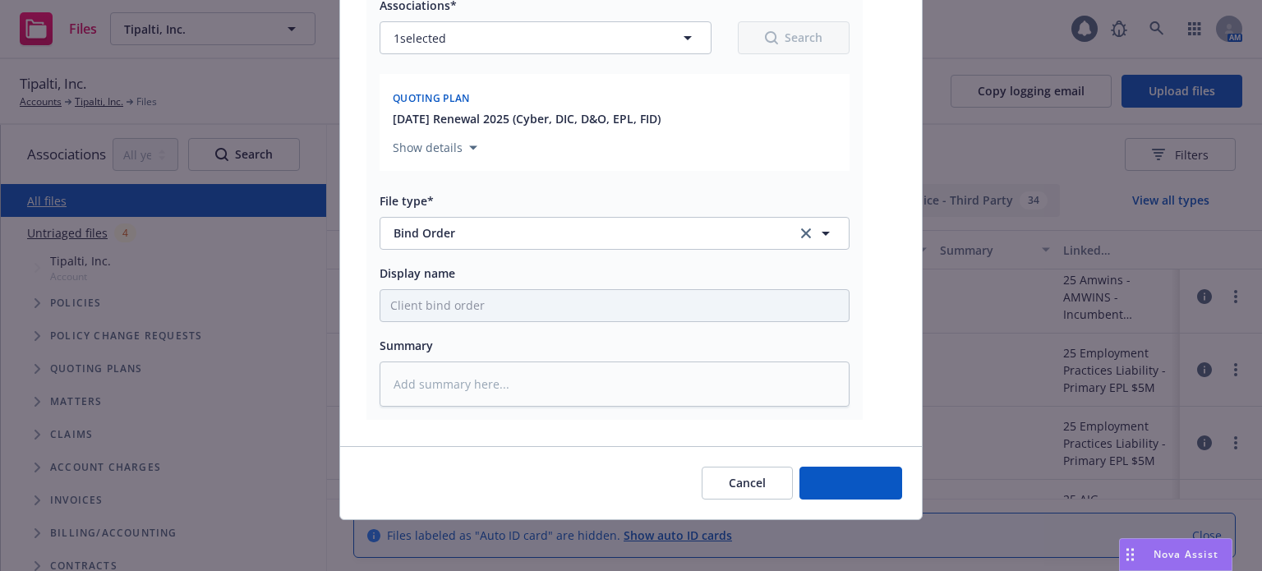
type textarea "x"
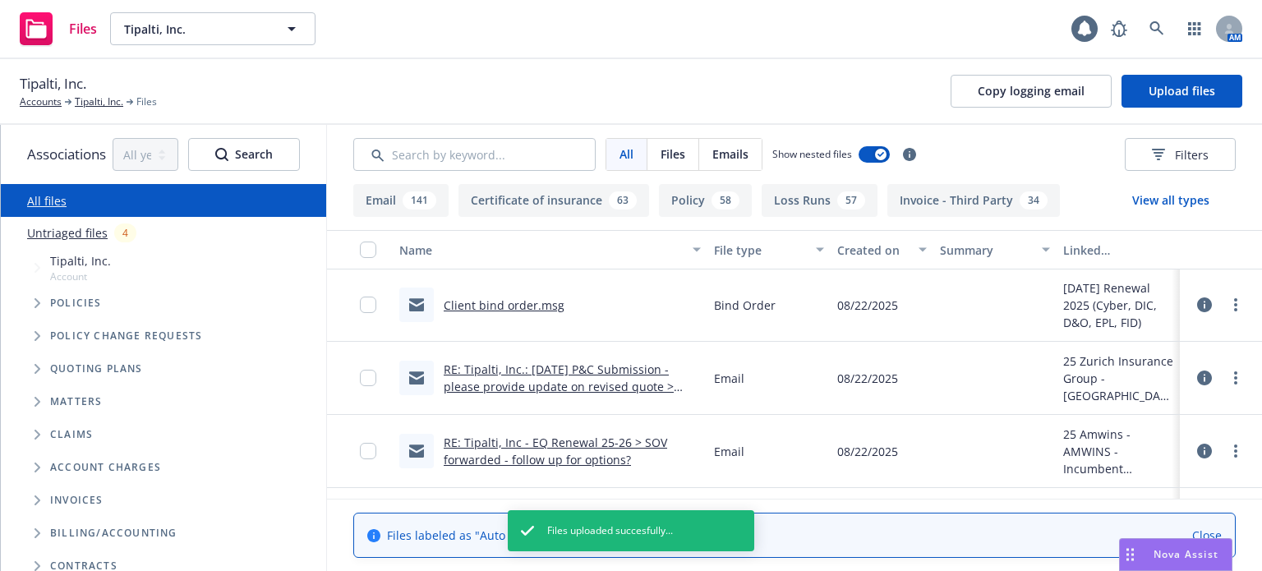
scroll to position [0, 0]
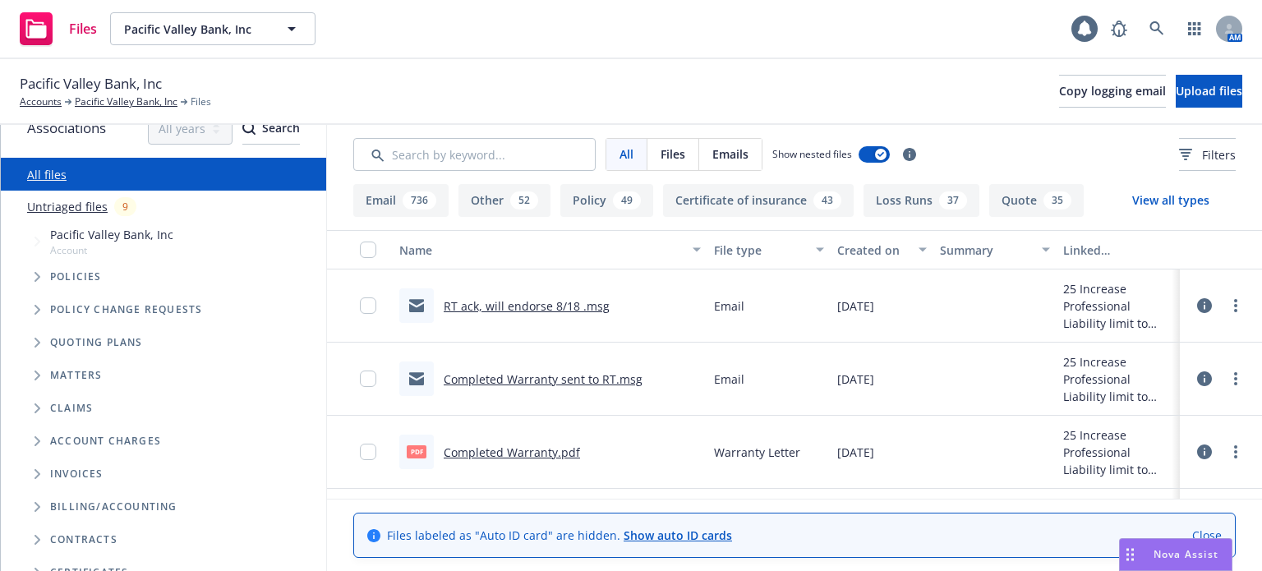
scroll to position [11, 0]
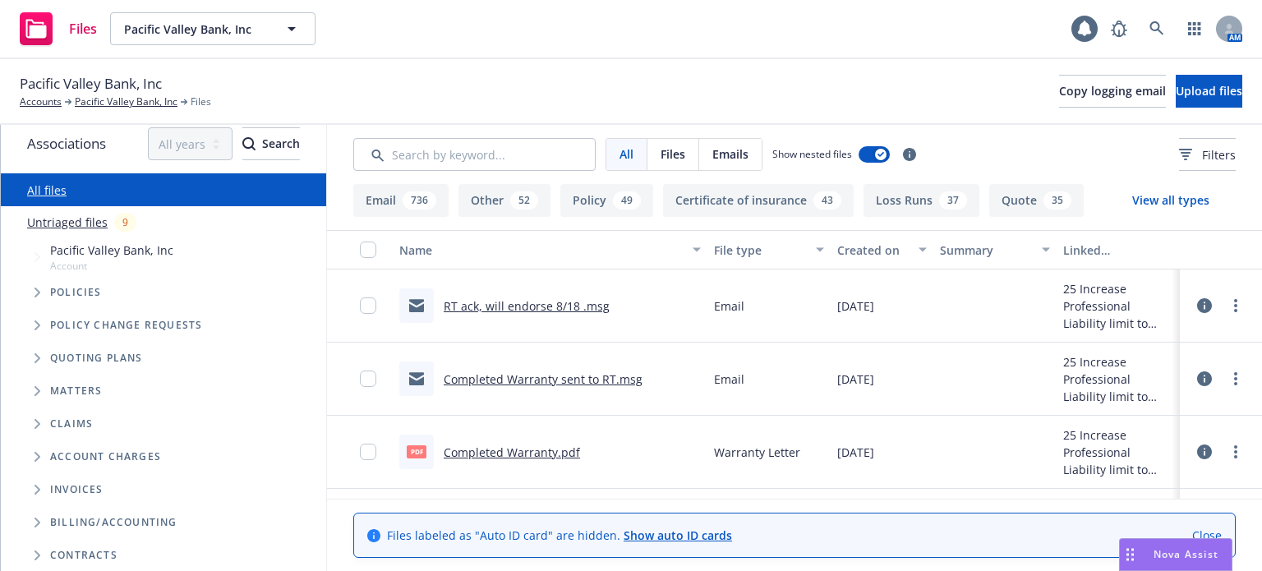
click at [43, 291] on span "Tree Example" at bounding box center [37, 292] width 26 height 26
